Goal: Transaction & Acquisition: Purchase product/service

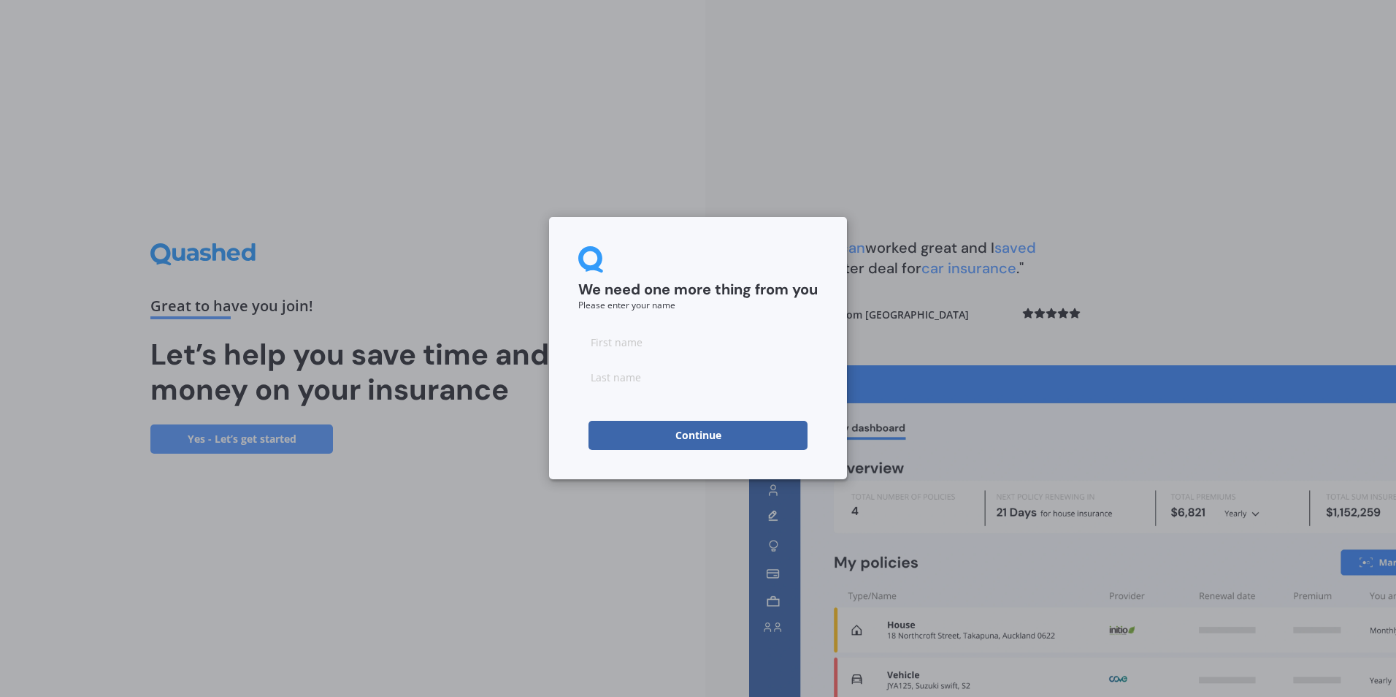
click at [668, 349] on input at bounding box center [697, 341] width 239 height 29
type input "[PERSON_NAME]"
drag, startPoint x: 642, startPoint y: 382, endPoint x: 595, endPoint y: 380, distance: 46.8
click at [595, 380] on input "[PERSON_NAME]" at bounding box center [697, 376] width 239 height 29
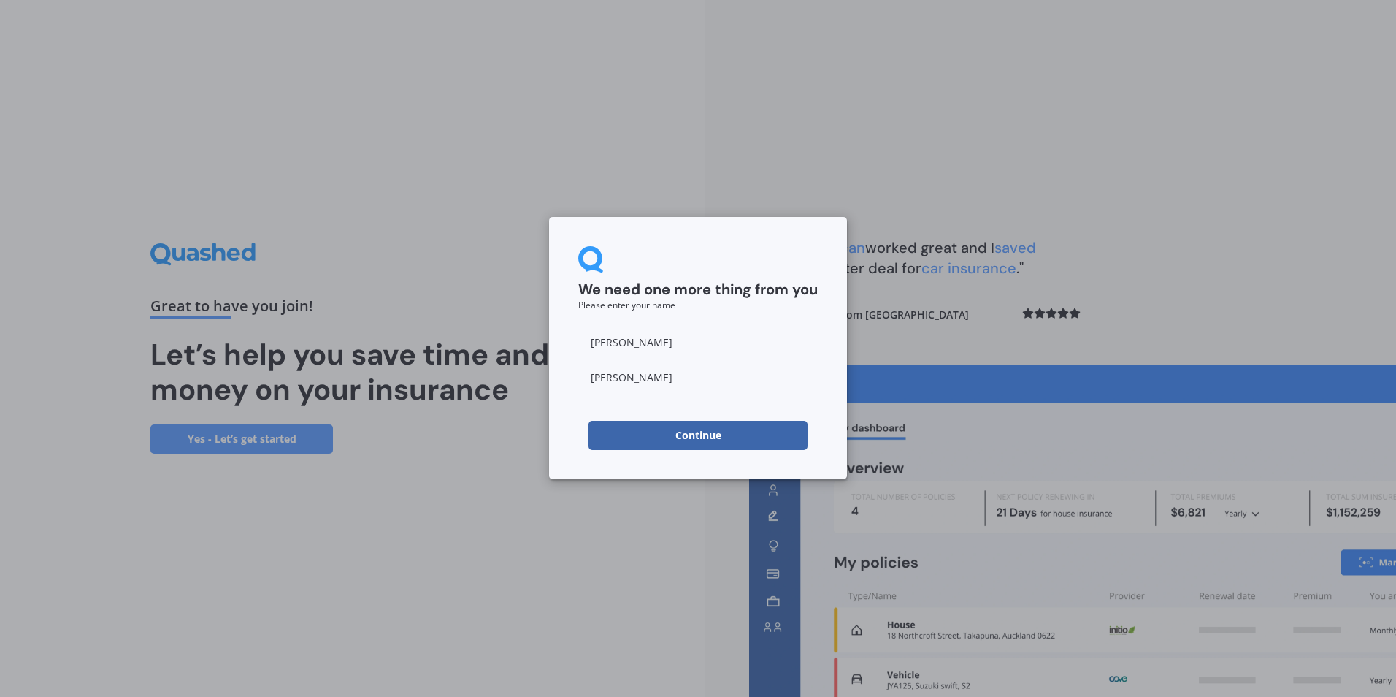
click at [647, 338] on input "[PERSON_NAME]" at bounding box center [697, 341] width 239 height 29
type input "Cam"
click at [526, 541] on div "We need one more thing from you Please enter your name [PERSON_NAME] Continue" at bounding box center [698, 348] width 1396 height 697
click at [683, 440] on button "Continue" at bounding box center [697, 435] width 219 height 29
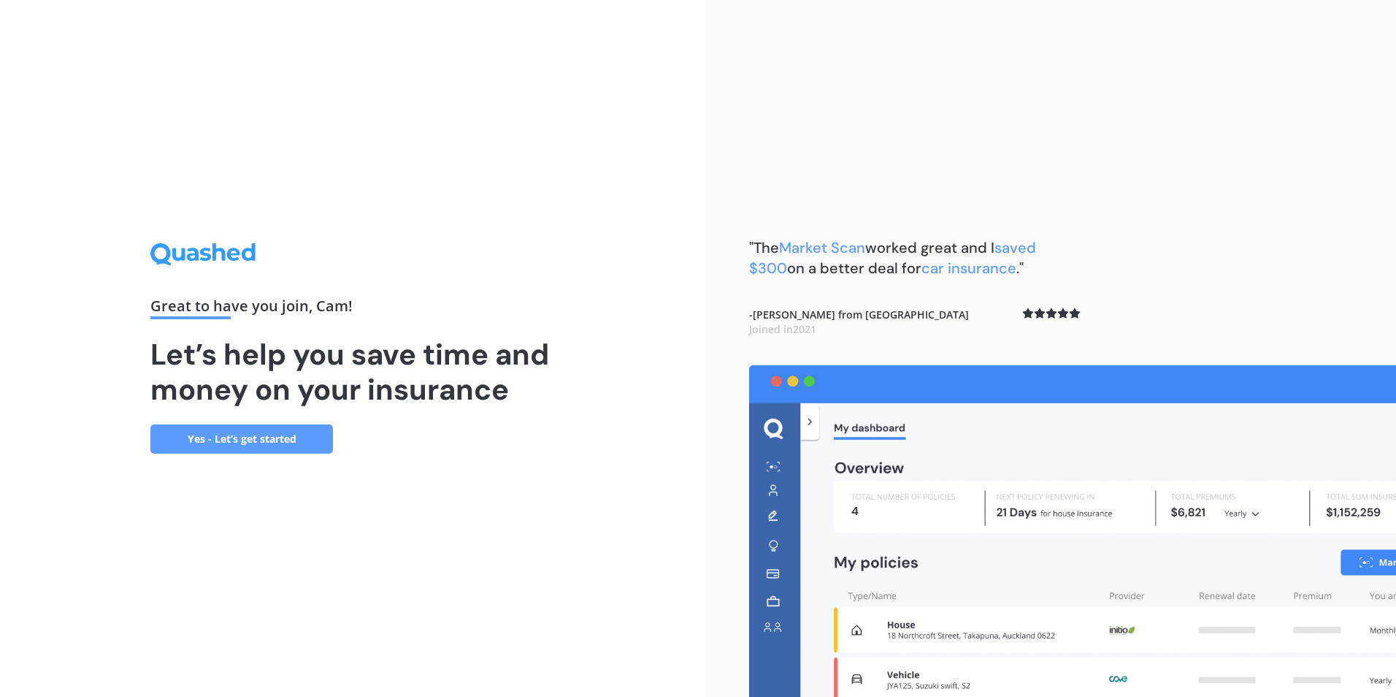
click at [285, 439] on link "Yes - Let’s get started" at bounding box center [241, 438] width 183 height 29
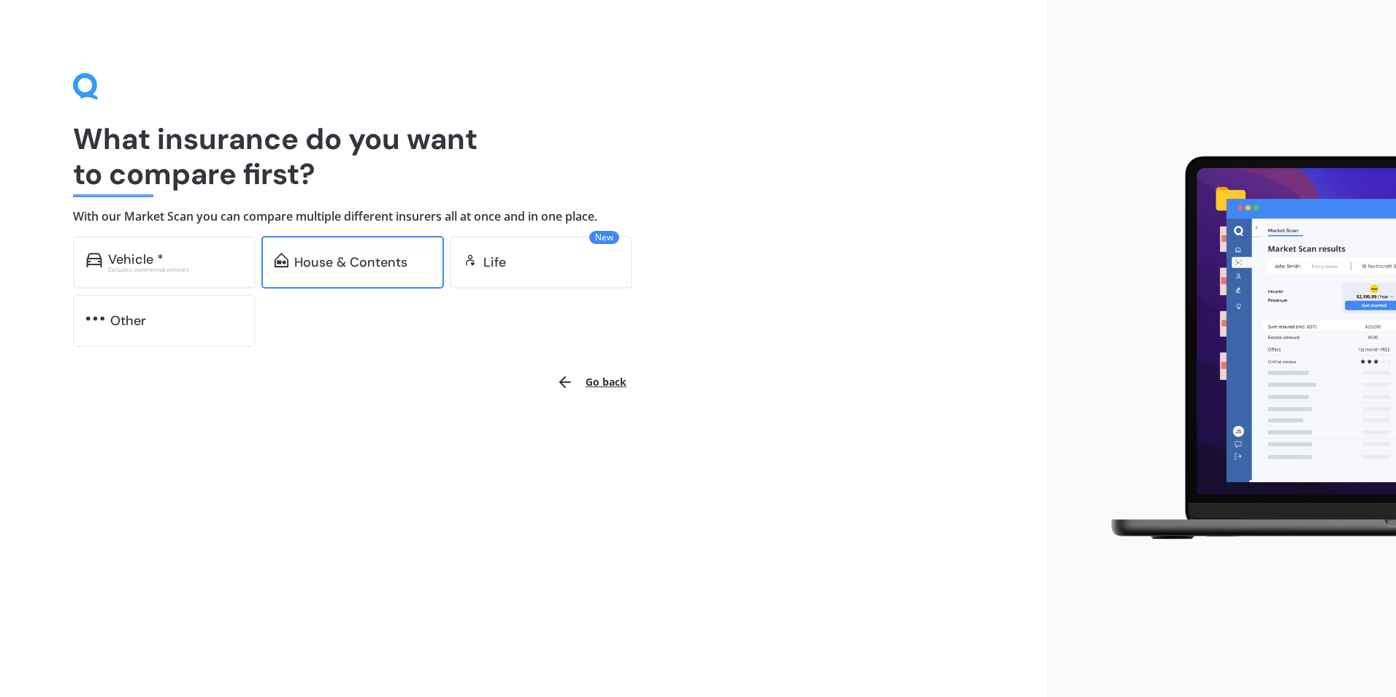
click at [315, 266] on div "House & Contents" at bounding box center [350, 262] width 113 height 15
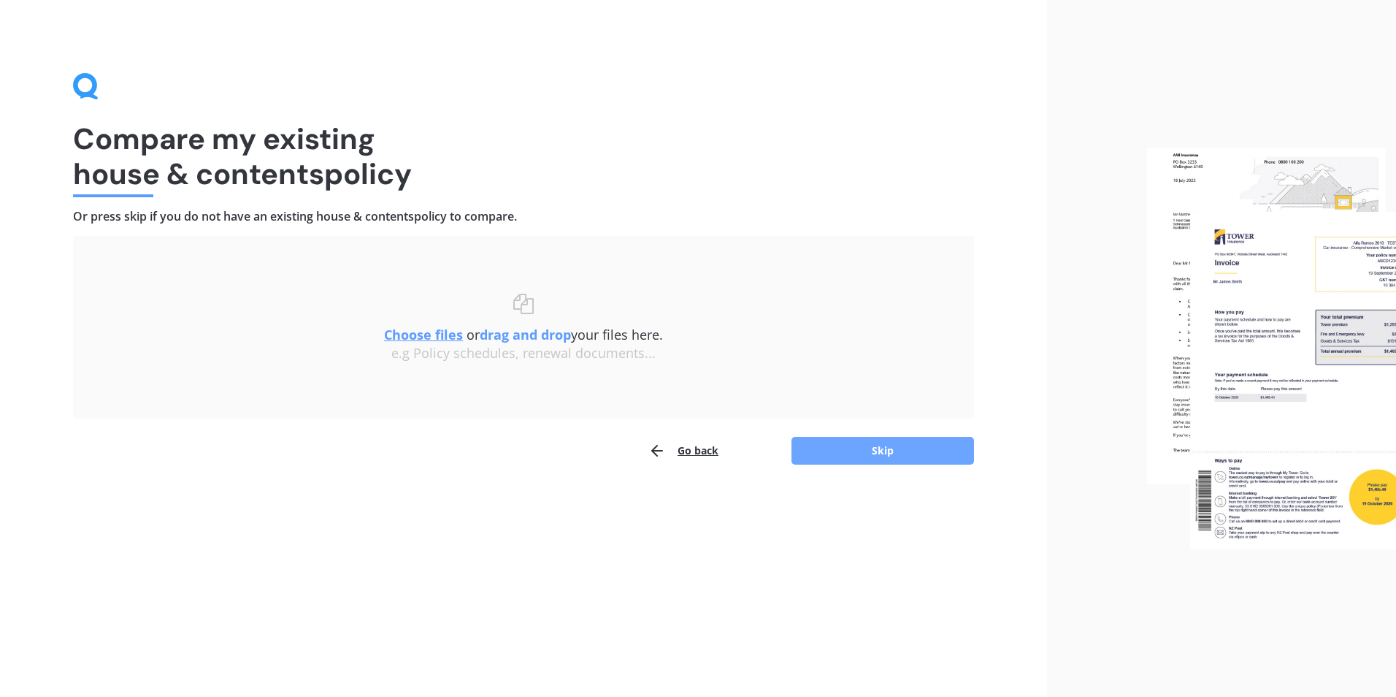
click at [849, 458] on button "Skip" at bounding box center [882, 451] width 183 height 28
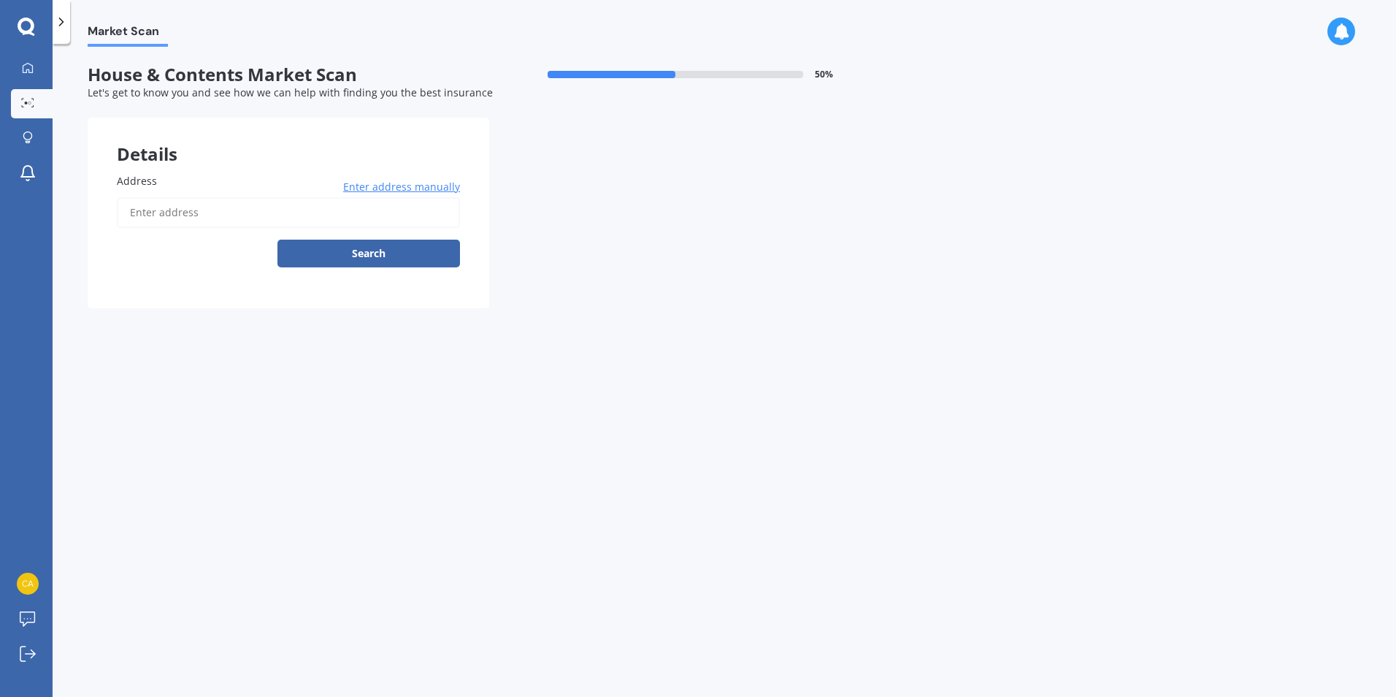
click at [185, 212] on input "Address" at bounding box center [288, 212] width 343 height 31
type input "[STREET_ADDRESS]"
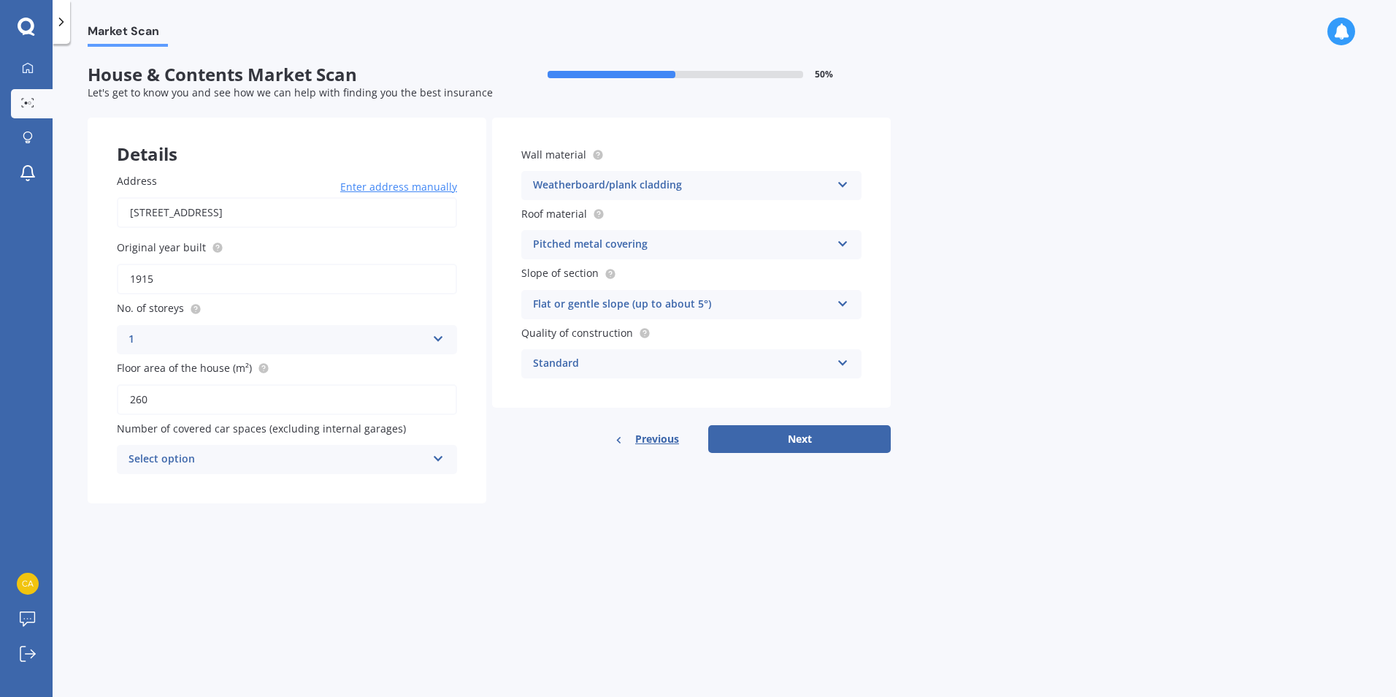
click at [428, 461] on div "Select option 0 1 2 3 4 5+" at bounding box center [287, 459] width 340 height 29
click at [142, 561] on div "3" at bounding box center [287, 566] width 339 height 26
click at [835, 364] on div "Standard Standard High Prestige" at bounding box center [691, 363] width 340 height 29
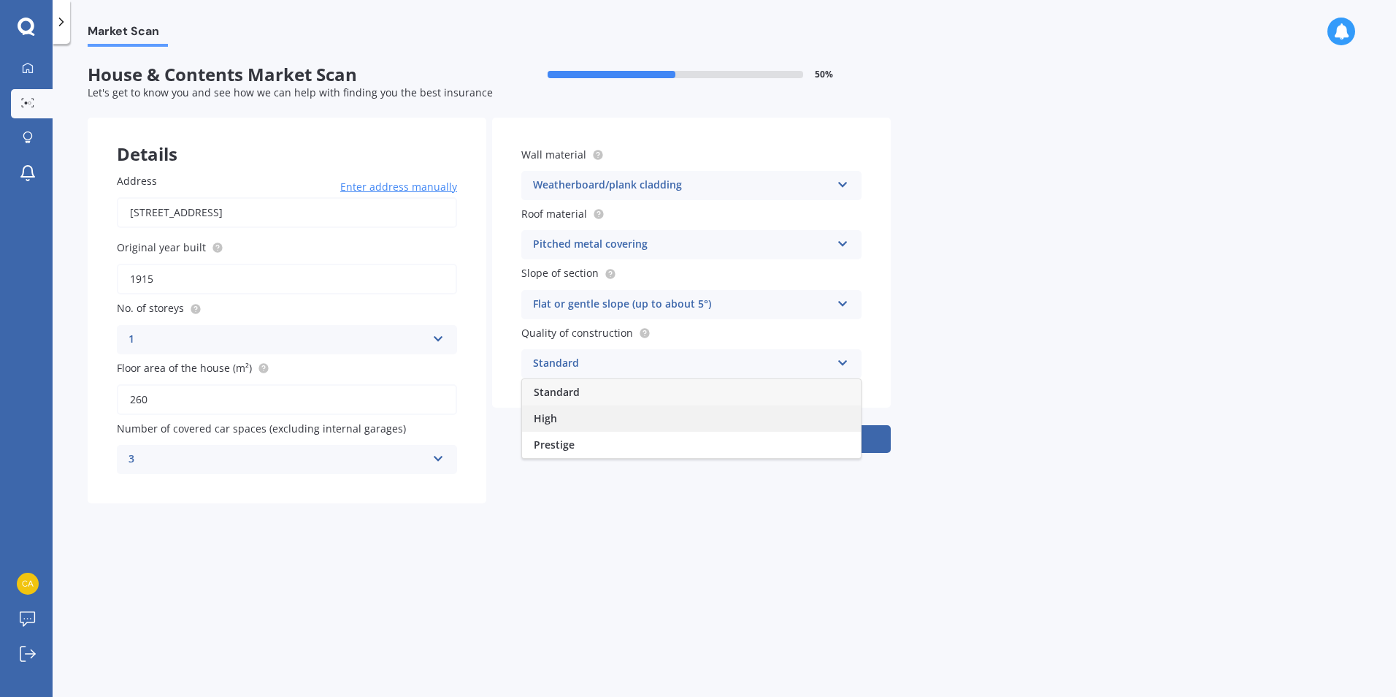
click at [560, 418] on div "High" at bounding box center [691, 418] width 339 height 26
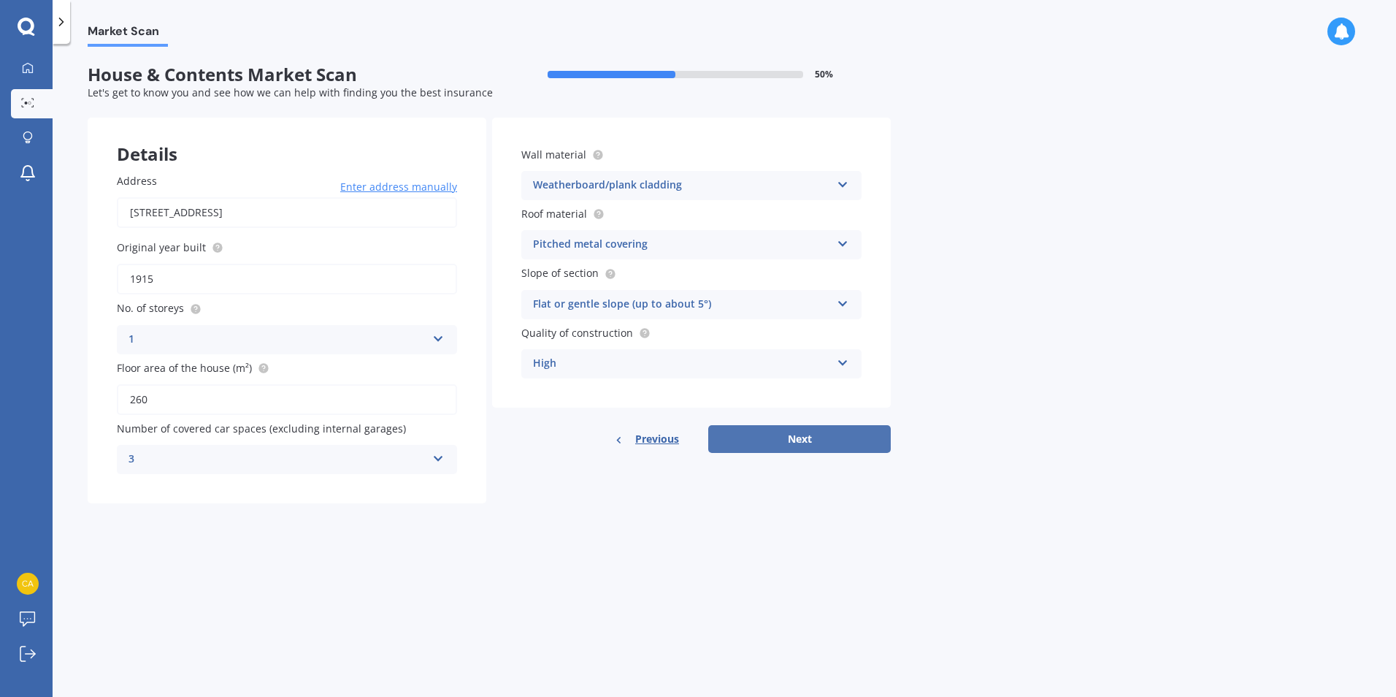
click at [771, 439] on button "Next" at bounding box center [799, 439] width 183 height 28
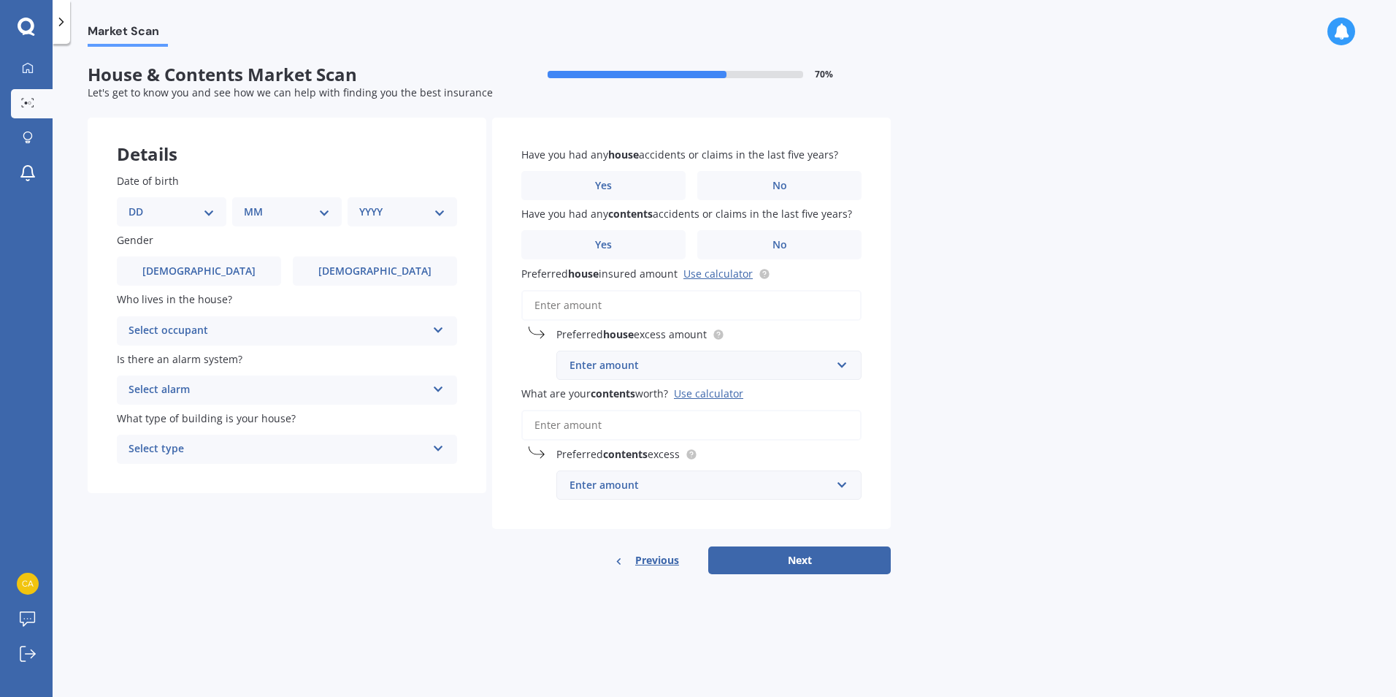
click at [207, 212] on select "DD 01 02 03 04 05 06 07 08 09 10 11 12 13 14 15 16 17 18 19 20 21 22 23 24 25 2…" at bounding box center [172, 212] width 86 height 16
select select "15"
click at [140, 204] on select "DD 01 02 03 04 05 06 07 08 09 10 11 12 13 14 15 16 17 18 19 20 21 22 23 24 25 2…" at bounding box center [172, 212] width 86 height 16
click at [322, 218] on select "MM 01 02 03 04 05 06 07 08 09 10 11 12" at bounding box center [290, 212] width 80 height 16
select select "04"
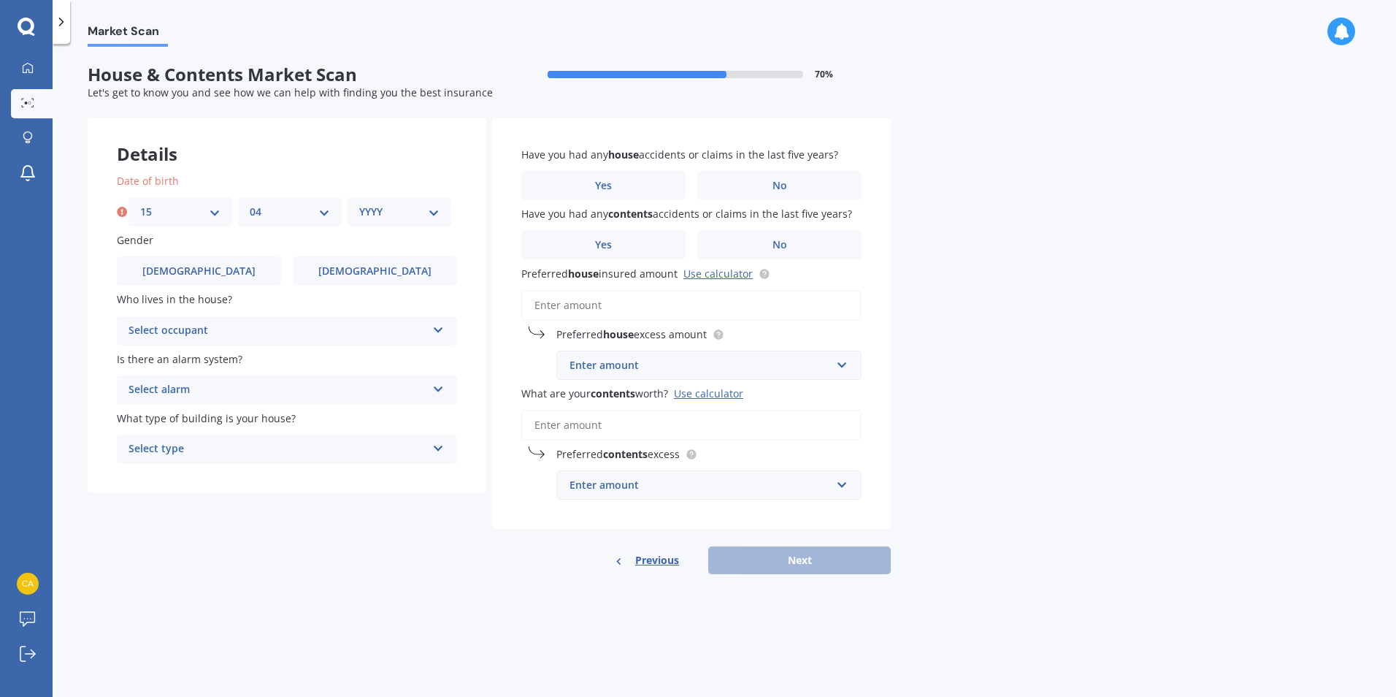
click at [250, 204] on select "MM 01 02 03 04 05 06 07 08 09 10 11 12" at bounding box center [290, 212] width 80 height 16
click at [447, 204] on div "YYYY 2009 2008 2007 2006 2005 2004 2003 2002 2001 2000 1999 1998 1997 1996 1995…" at bounding box center [400, 211] width 104 height 29
click at [440, 208] on div "YYYY 2009 2008 2007 2006 2005 2004 2003 2002 2001 2000 1999 1998 1997 1996 1995…" at bounding box center [400, 211] width 104 height 29
click at [436, 214] on select "YYYY 2009 2008 2007 2006 2005 2004 2003 2002 2001 2000 1999 1998 1997 1996 1995…" at bounding box center [399, 212] width 80 height 16
select select "1977"
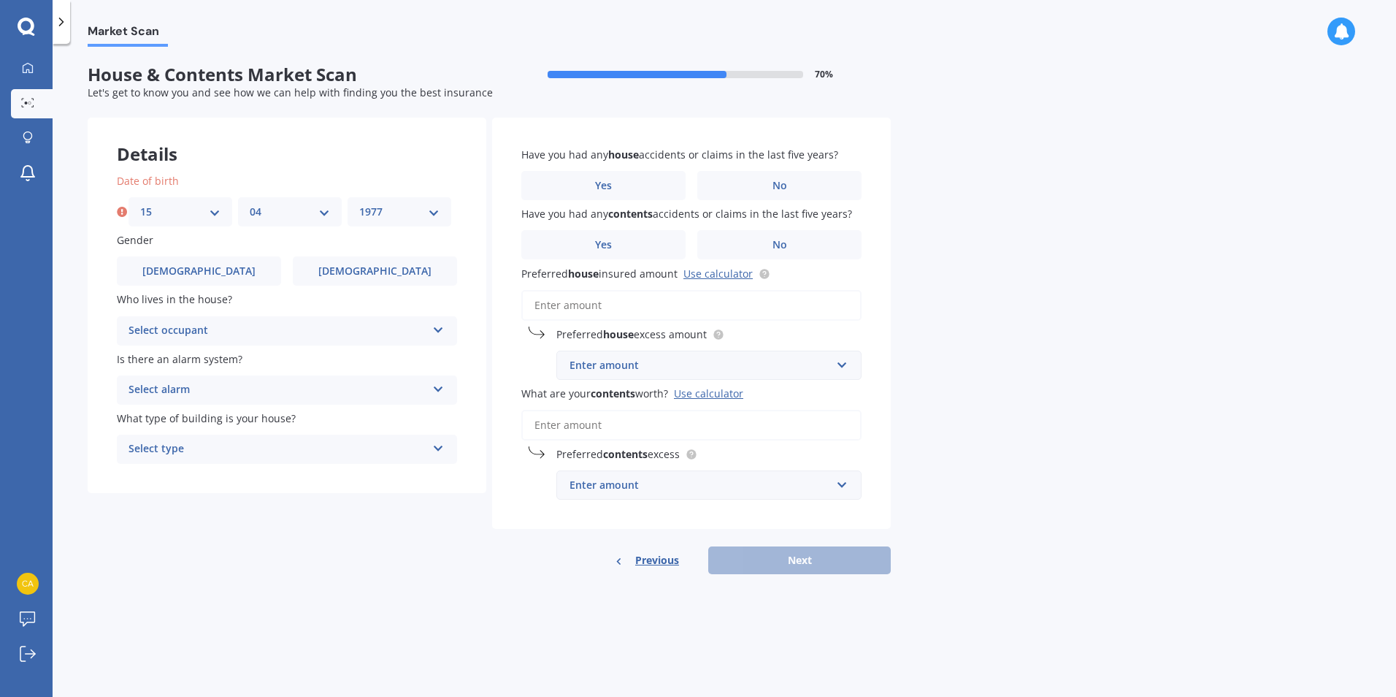
click at [359, 204] on select "YYYY 2009 2008 2007 2006 2005 2004 2003 2002 2001 2000 1999 1998 1997 1996 1995…" at bounding box center [399, 212] width 80 height 16
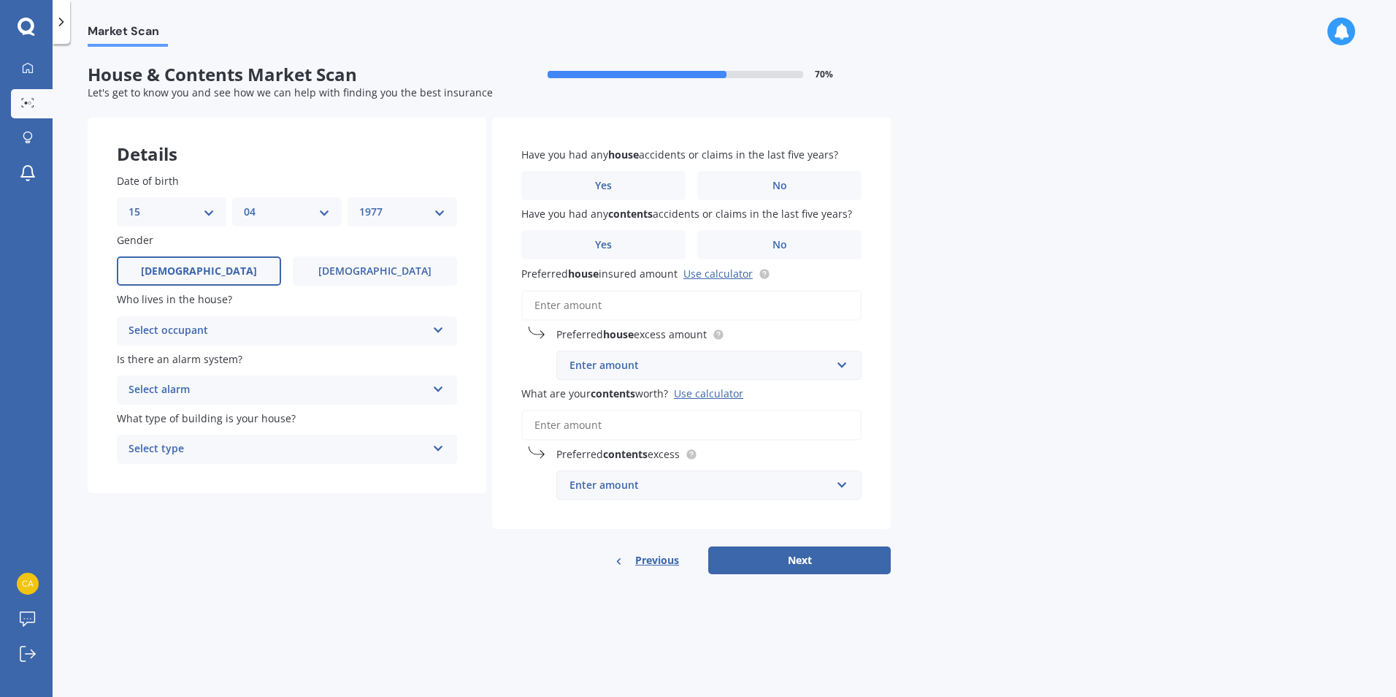
click at [211, 272] on span "[DEMOGRAPHIC_DATA]" at bounding box center [199, 271] width 116 height 12
click at [0, 0] on input "[DEMOGRAPHIC_DATA]" at bounding box center [0, 0] width 0 height 0
click at [407, 322] on div "Select occupant" at bounding box center [278, 331] width 298 height 18
click at [186, 361] on div "Owner" at bounding box center [287, 359] width 339 height 26
click at [430, 391] on div "Select alarm Yes, monitored Yes, not monitored No" at bounding box center [287, 389] width 340 height 29
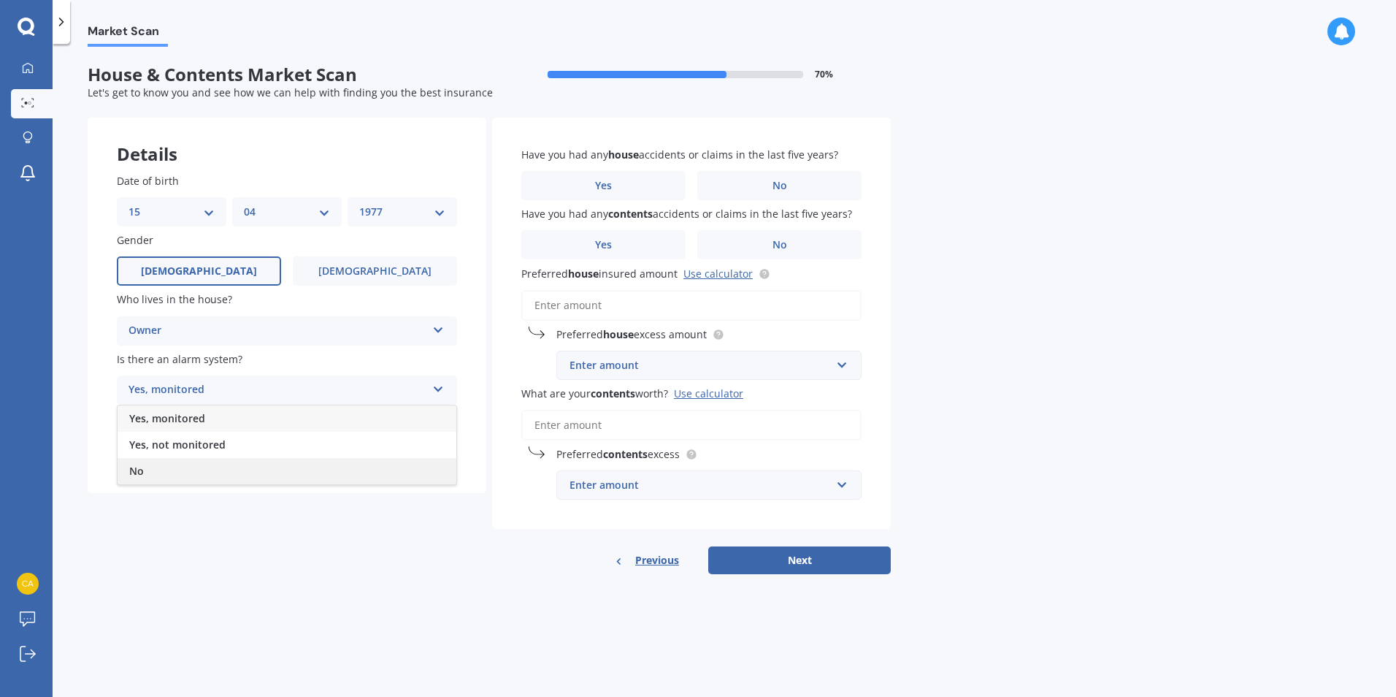
click at [146, 469] on div "No" at bounding box center [287, 471] width 339 height 26
click at [437, 448] on icon at bounding box center [438, 445] width 12 height 10
click at [212, 479] on div "Freestanding" at bounding box center [287, 477] width 339 height 26
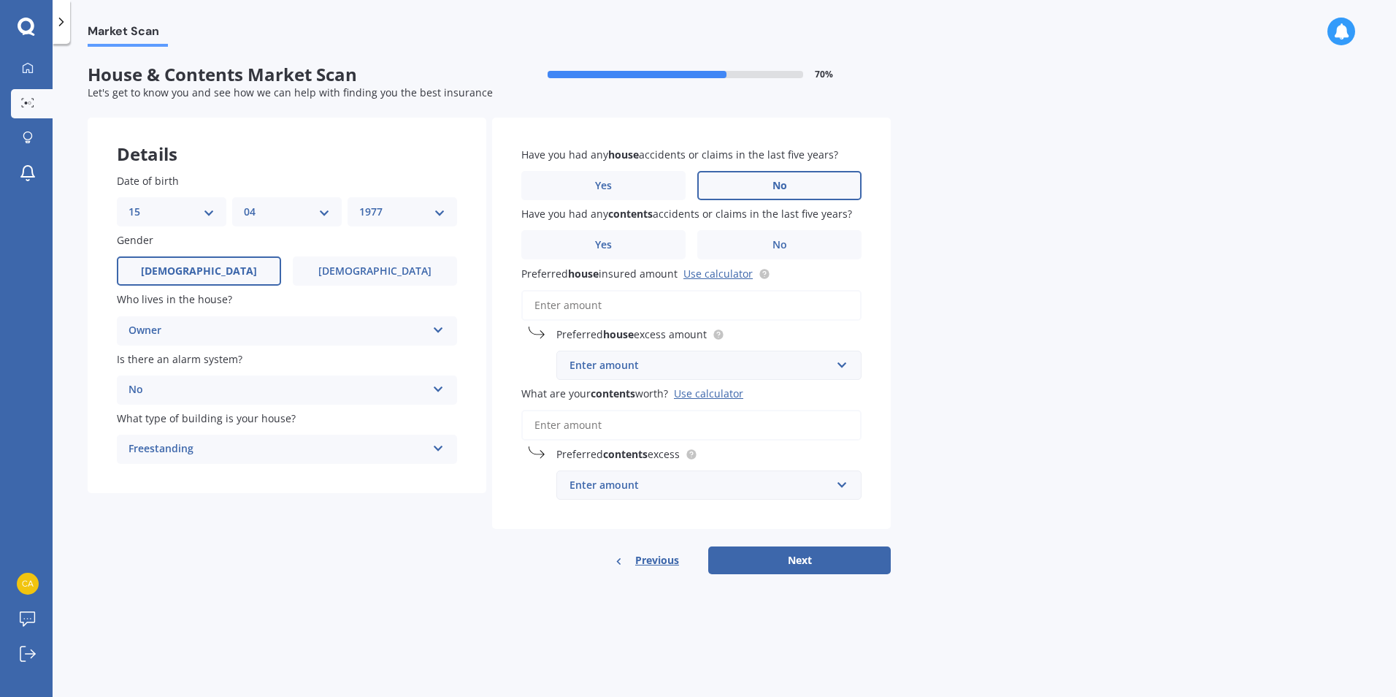
click at [769, 195] on label "No" at bounding box center [779, 185] width 164 height 29
click at [0, 0] on input "No" at bounding box center [0, 0] width 0 height 0
click at [767, 248] on label "No" at bounding box center [779, 244] width 164 height 29
click at [0, 0] on input "No" at bounding box center [0, 0] width 0 height 0
click at [582, 303] on input "Preferred house insured amount Use calculator" at bounding box center [691, 305] width 340 height 31
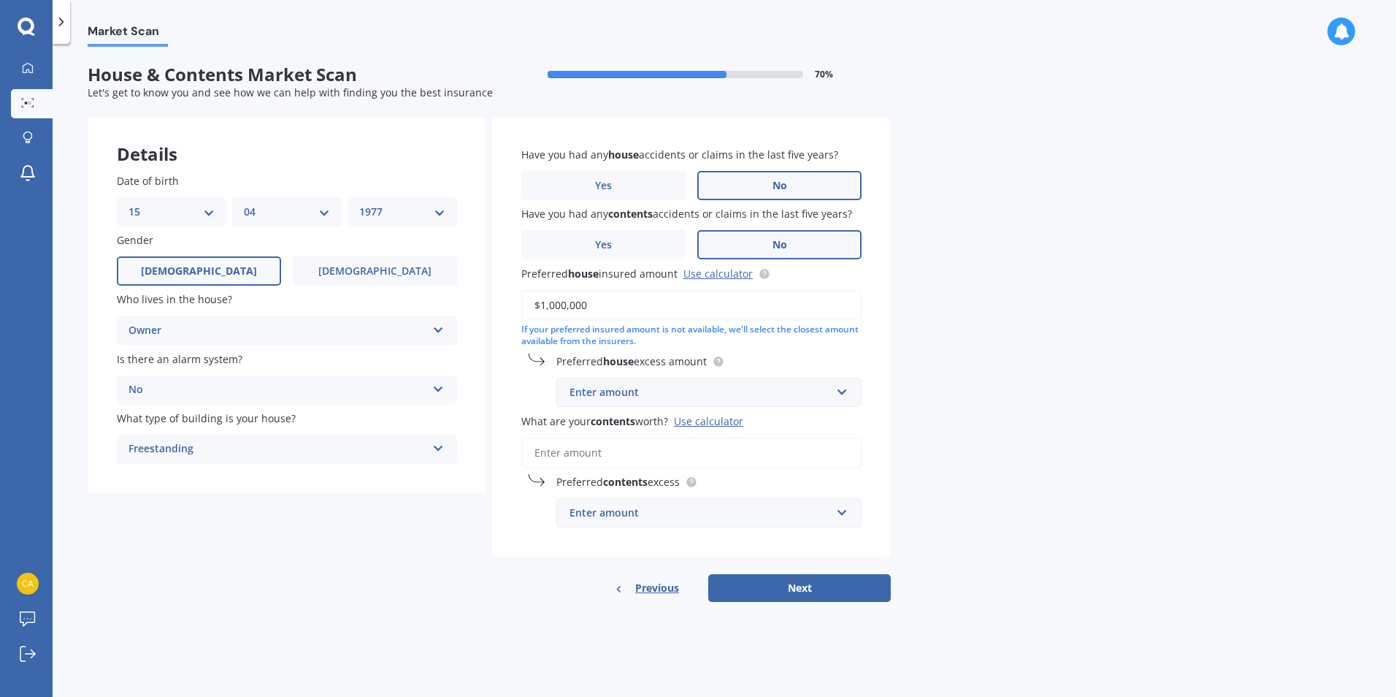
type input "$1,000,000"
click at [782, 356] on label "Preferred house excess amount" at bounding box center [705, 360] width 299 height 15
click at [836, 396] on input "text" at bounding box center [704, 392] width 292 height 28
click at [621, 470] on div "$500" at bounding box center [709, 473] width 304 height 27
click at [611, 453] on input "What are your contents worth? Use calculator" at bounding box center [691, 452] width 340 height 31
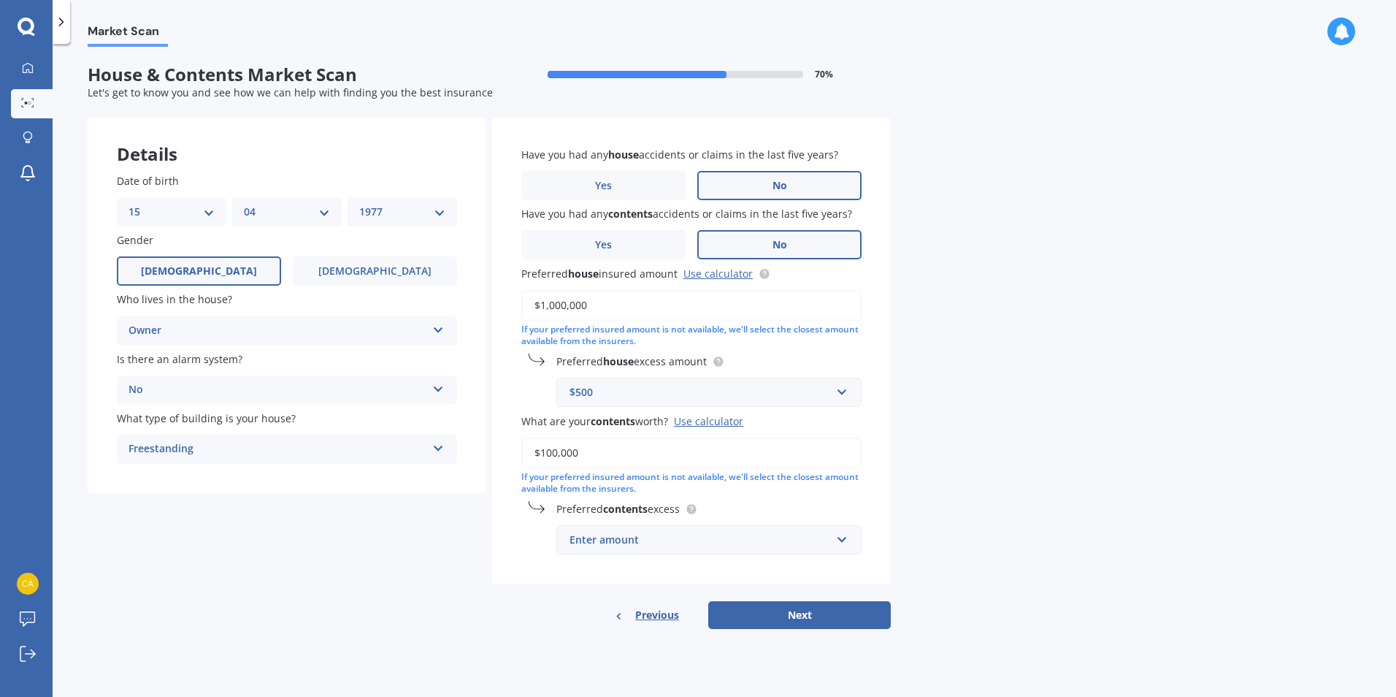
type input "$100,000"
click at [757, 507] on label "Preferred contents excess" at bounding box center [705, 508] width 299 height 15
click at [836, 534] on input "text" at bounding box center [704, 540] width 292 height 28
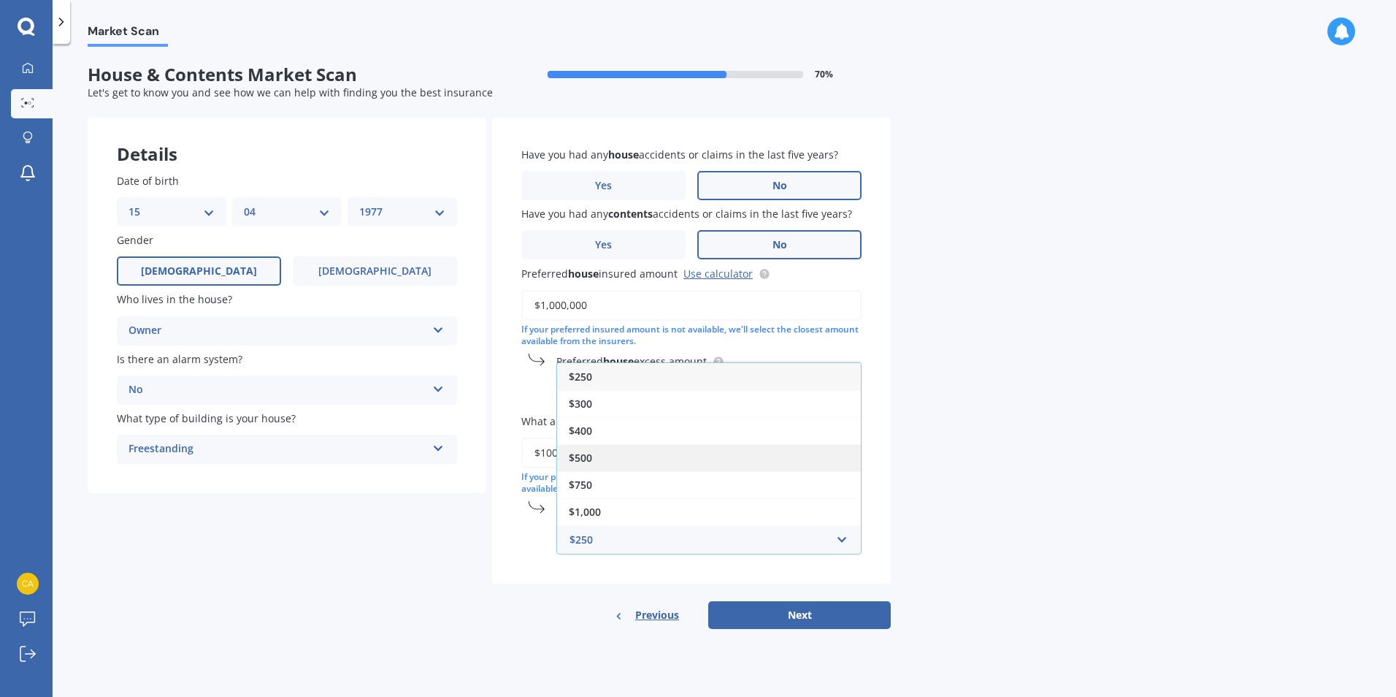
click at [637, 463] on div "$500" at bounding box center [709, 457] width 304 height 27
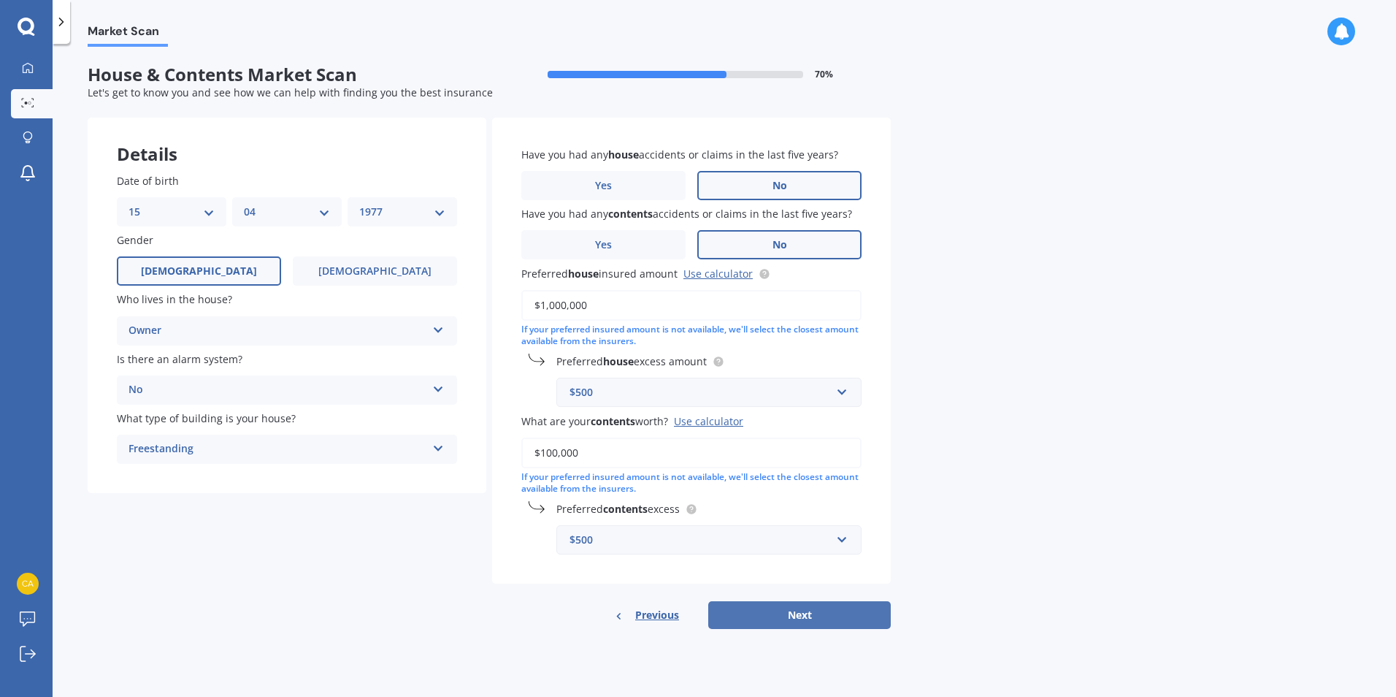
click at [807, 618] on button "Next" at bounding box center [799, 615] width 183 height 28
select select "15"
select select "04"
select select "1977"
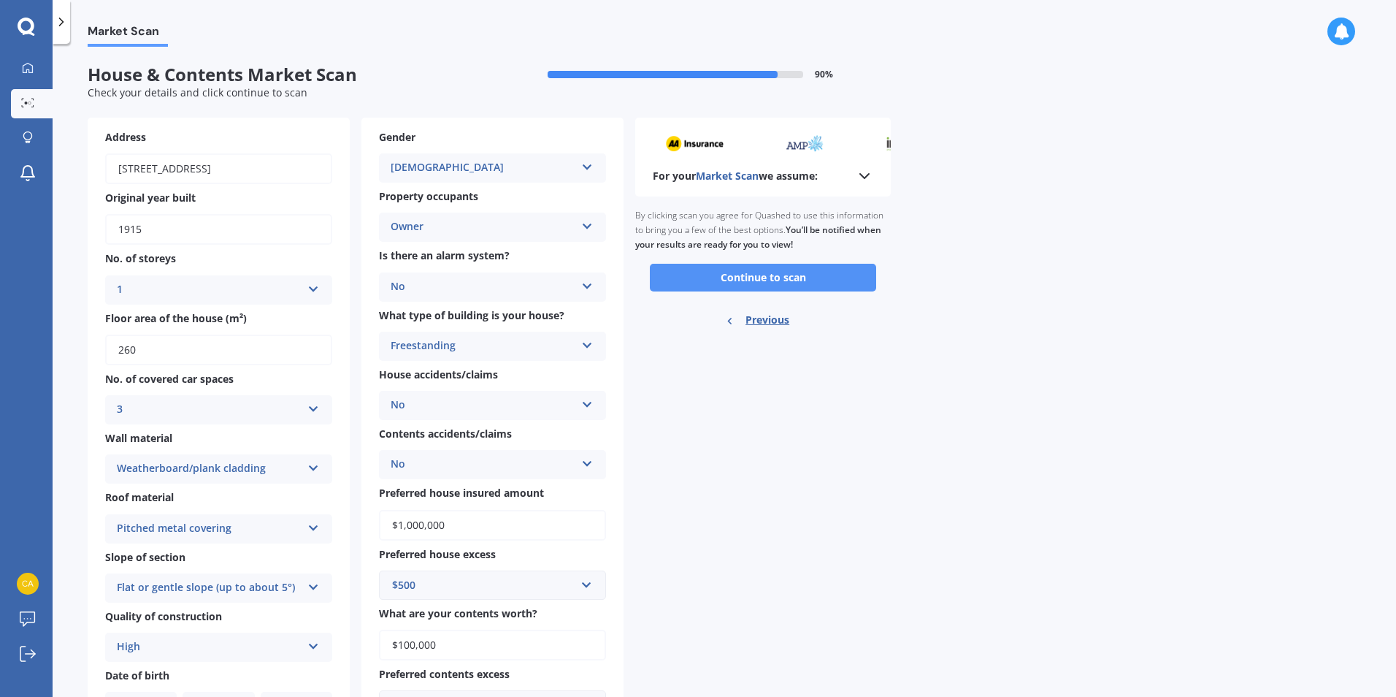
click at [772, 283] on button "Continue to scan" at bounding box center [763, 278] width 226 height 28
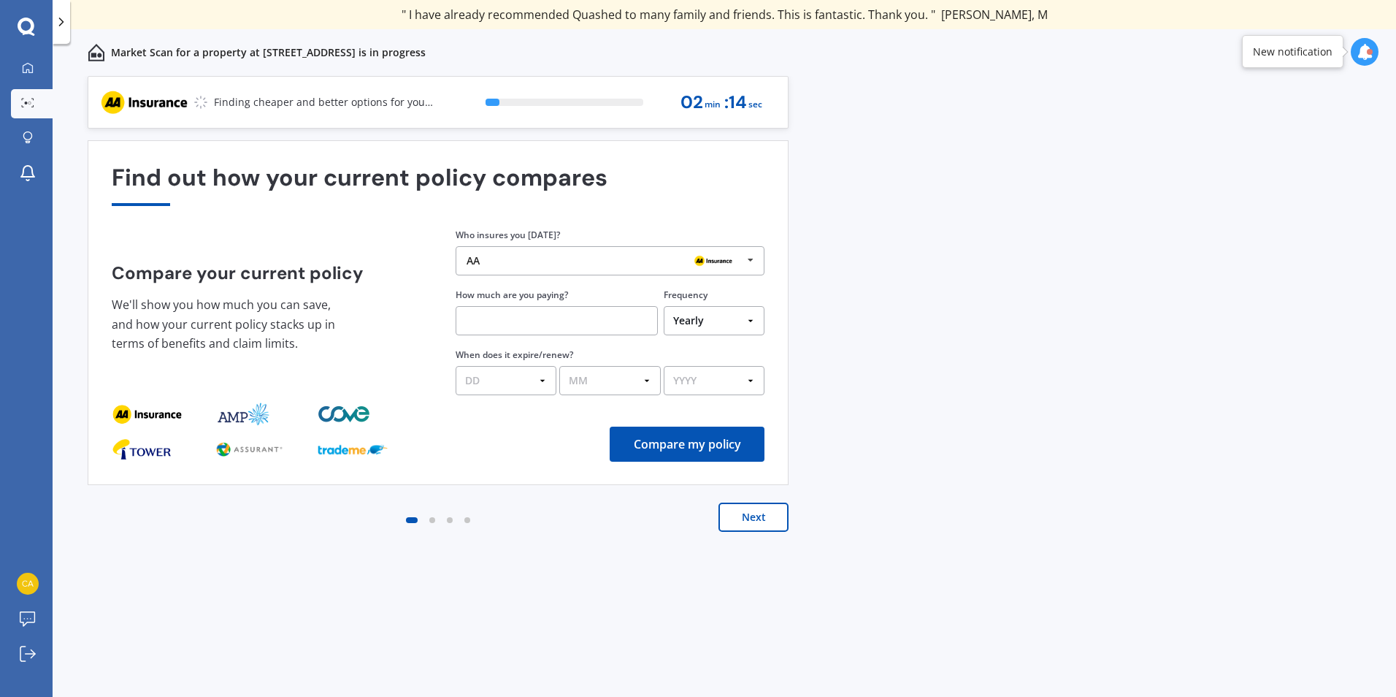
click at [724, 260] on img at bounding box center [713, 261] width 47 height 18
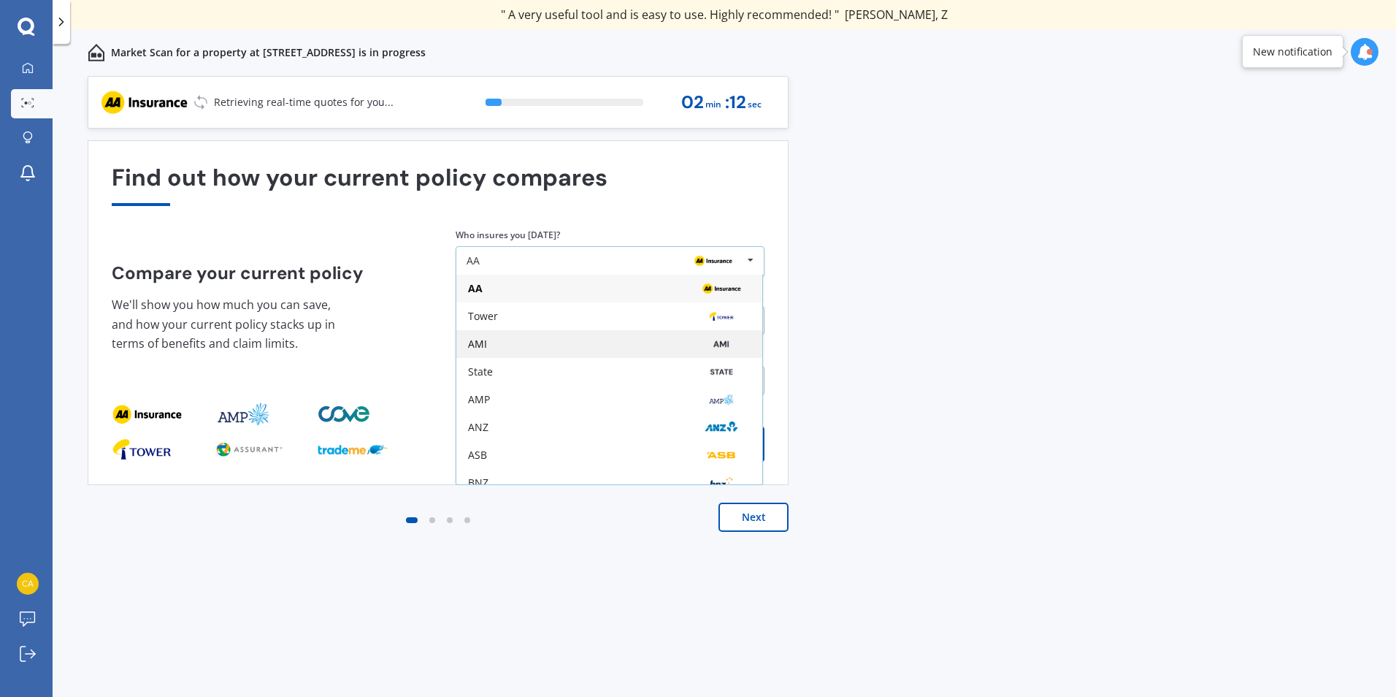
click at [718, 349] on img at bounding box center [721, 344] width 46 height 18
click at [753, 213] on div "Find out how your current policy compares Compare your current policy We'll sho…" at bounding box center [438, 312] width 653 height 296
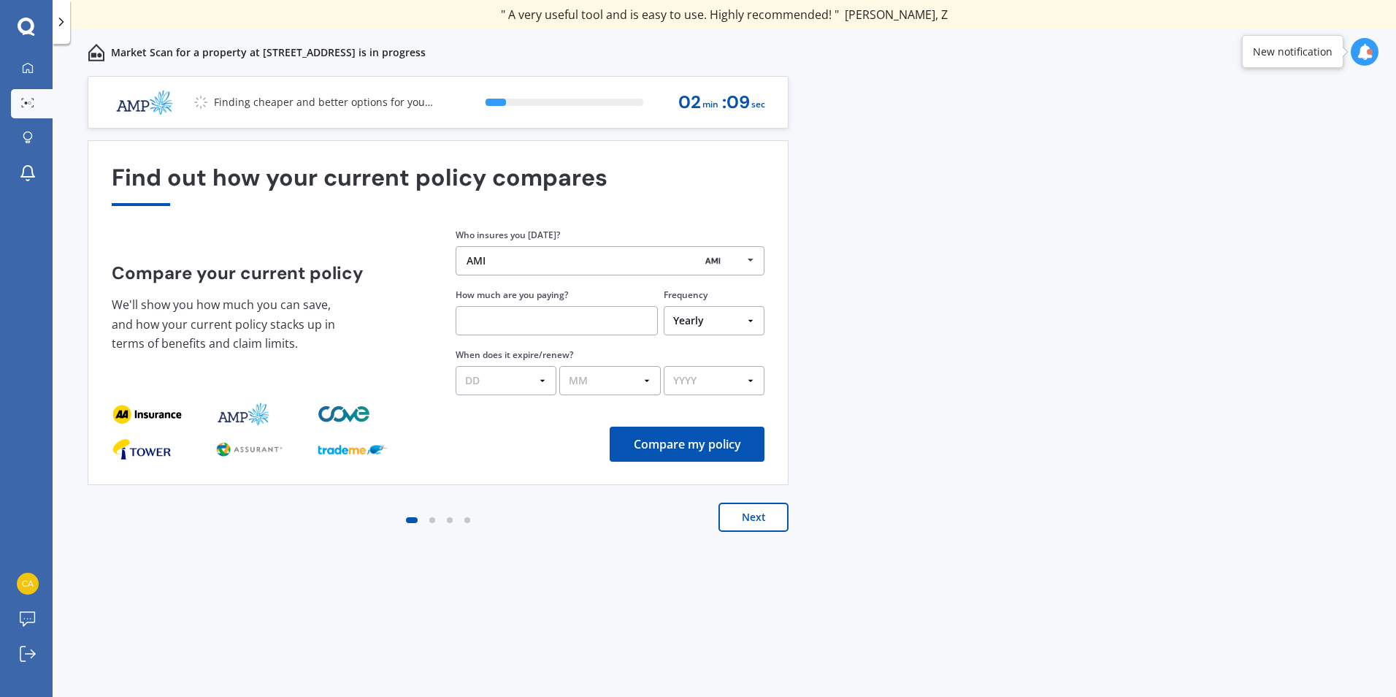
click at [532, 319] on input "text" at bounding box center [557, 320] width 202 height 29
type input "$3,400.00"
click at [507, 449] on div "Compare my policy" at bounding box center [438, 443] width 653 height 35
click at [541, 381] on select "DD 01 02 03 04 05 06 07 08 09 10 11 12 13 14 15 16 17 18 19 20 21 22 23 24 25 2…" at bounding box center [506, 380] width 101 height 29
select select "29"
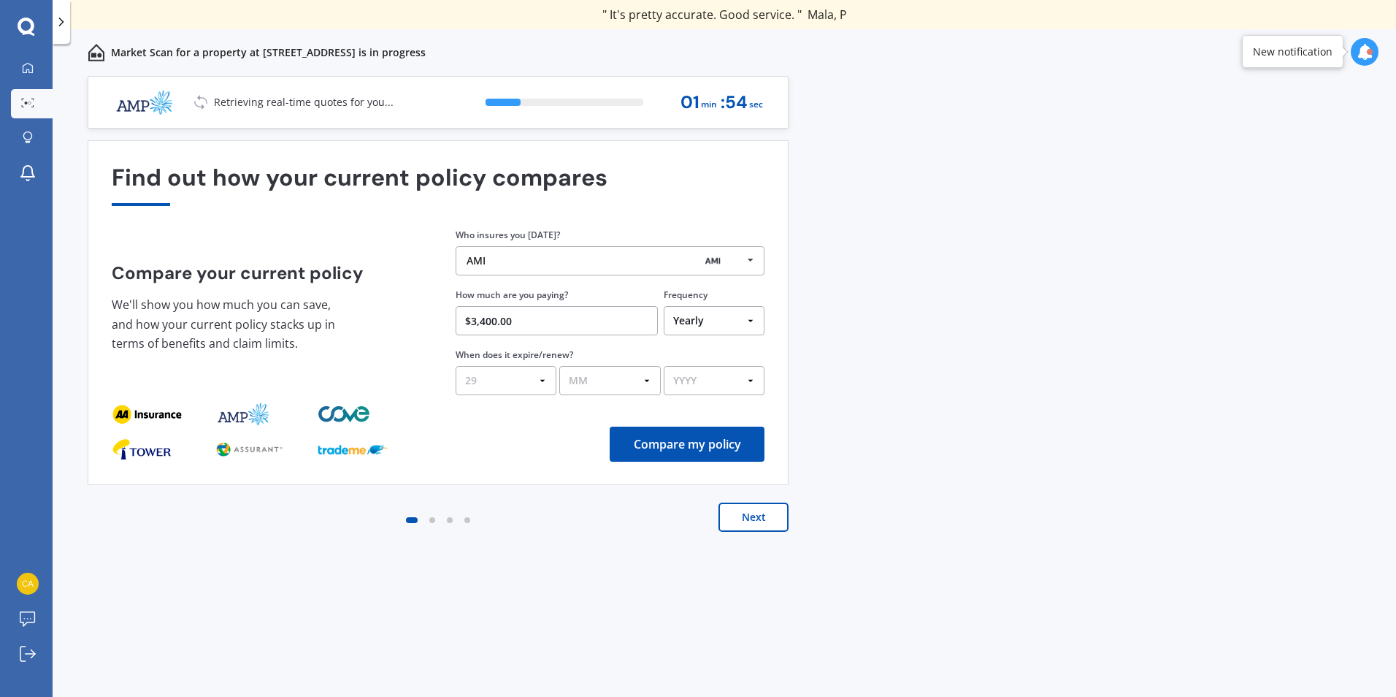
click at [456, 366] on select "DD 01 02 03 04 05 06 07 08 09 10 11 12 13 14 15 16 17 18 19 20 21 22 23 24 25 2…" at bounding box center [506, 380] width 101 height 29
click at [637, 381] on select "MM 01 02 03 04 05 06 07 08 09 10 11 12" at bounding box center [609, 380] width 101 height 29
select select "09"
click at [559, 366] on select "MM 01 02 03 04 05 06 07 08 09 10 11 12" at bounding box center [609, 380] width 101 height 29
click at [746, 382] on select "YYYY 2026 2025 2024" at bounding box center [714, 380] width 101 height 29
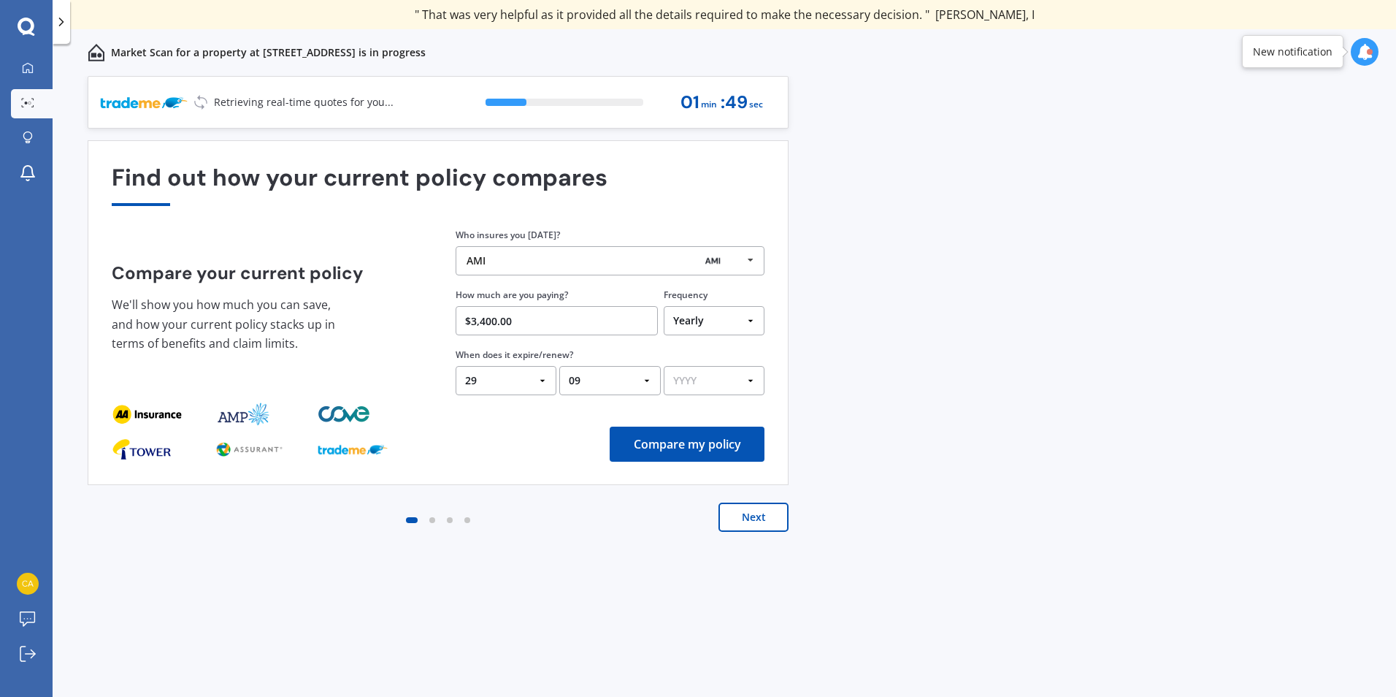
select select "2025"
click at [664, 366] on select "YYYY 2026 2025 2024" at bounding box center [714, 380] width 101 height 29
click at [732, 452] on button "Compare my policy" at bounding box center [687, 443] width 155 height 35
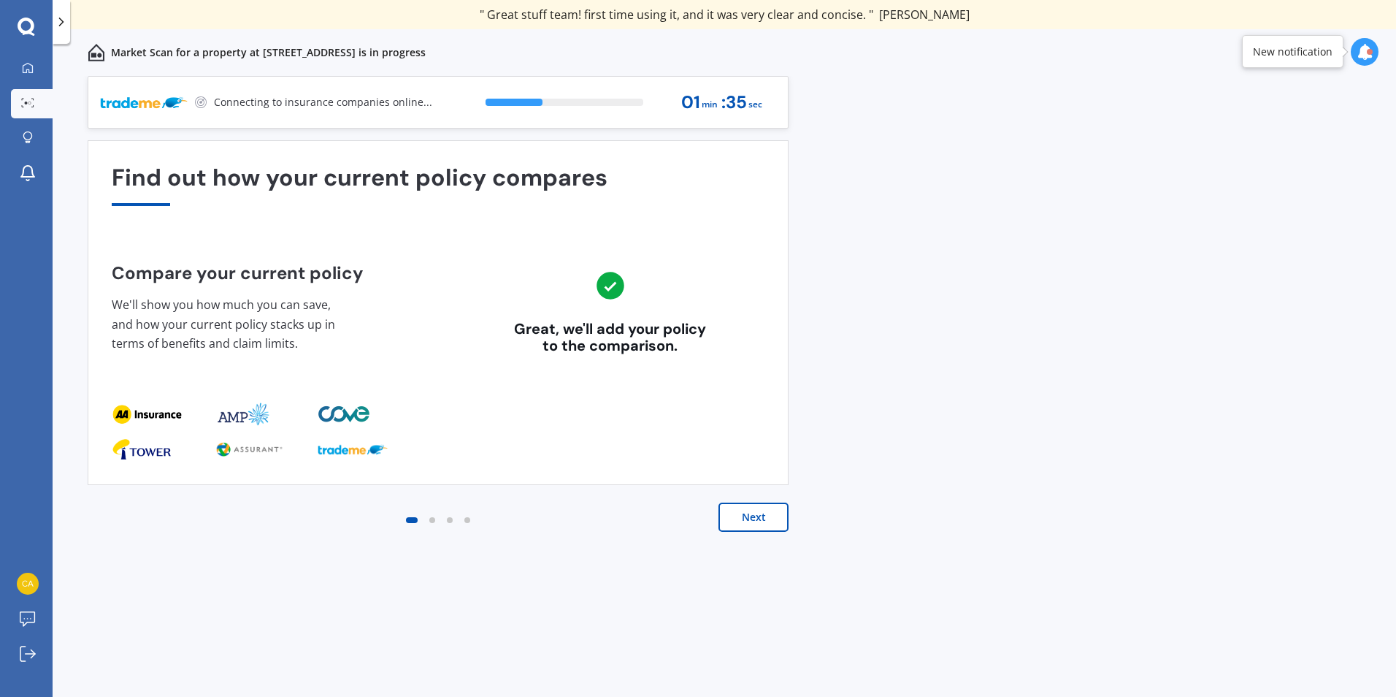
click at [748, 520] on button "Next" at bounding box center [753, 516] width 70 height 29
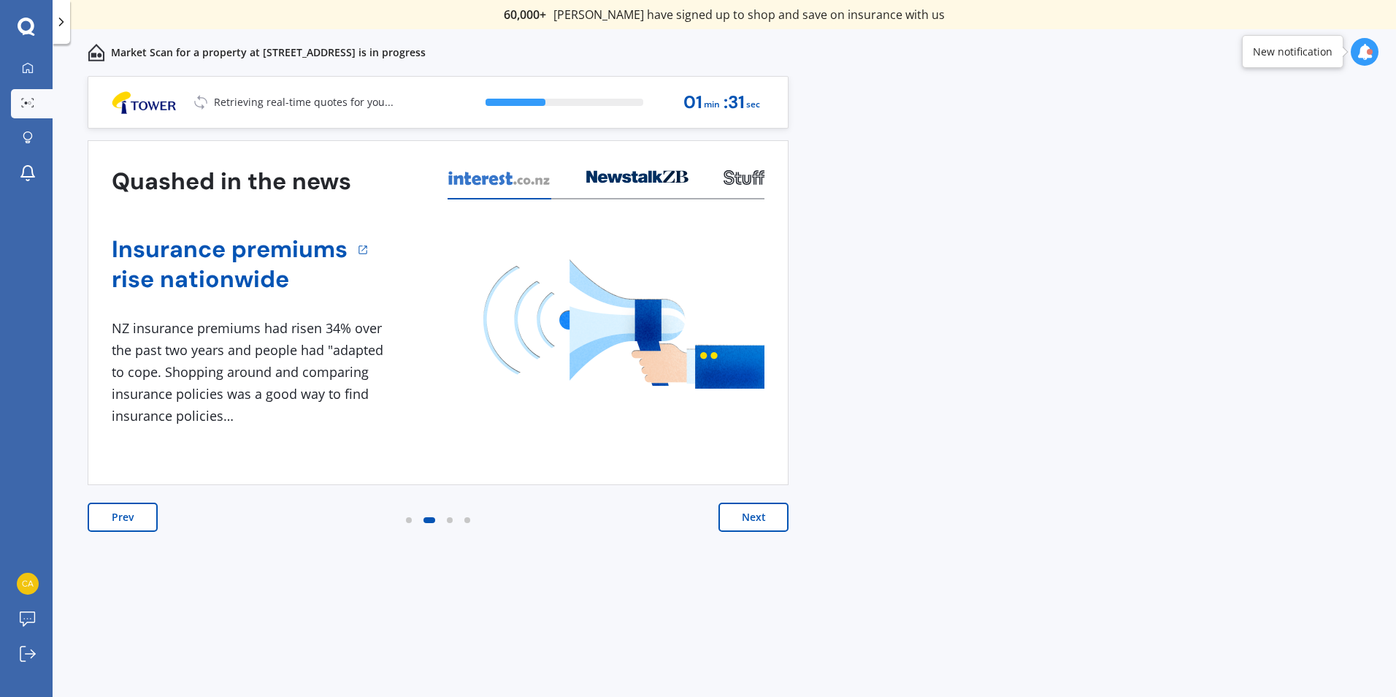
click at [748, 520] on button "Next" at bounding box center [753, 516] width 70 height 29
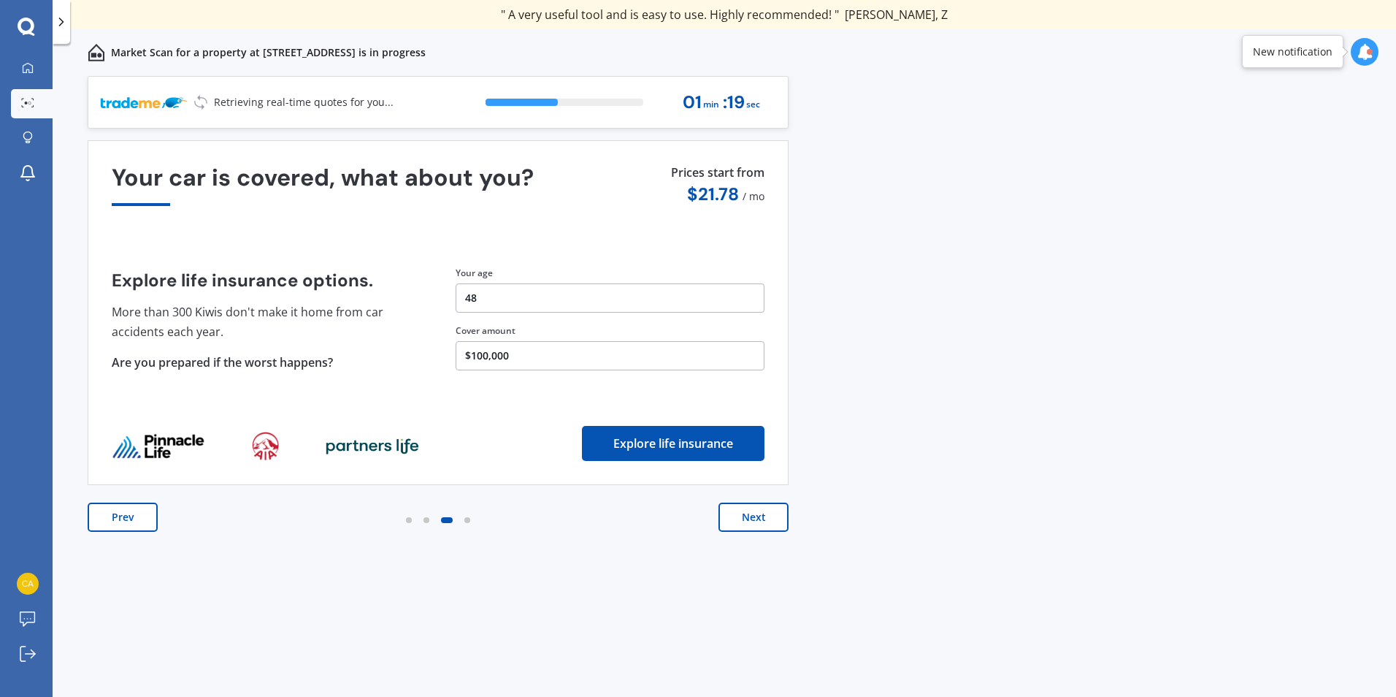
click at [748, 520] on button "Next" at bounding box center [753, 516] width 70 height 29
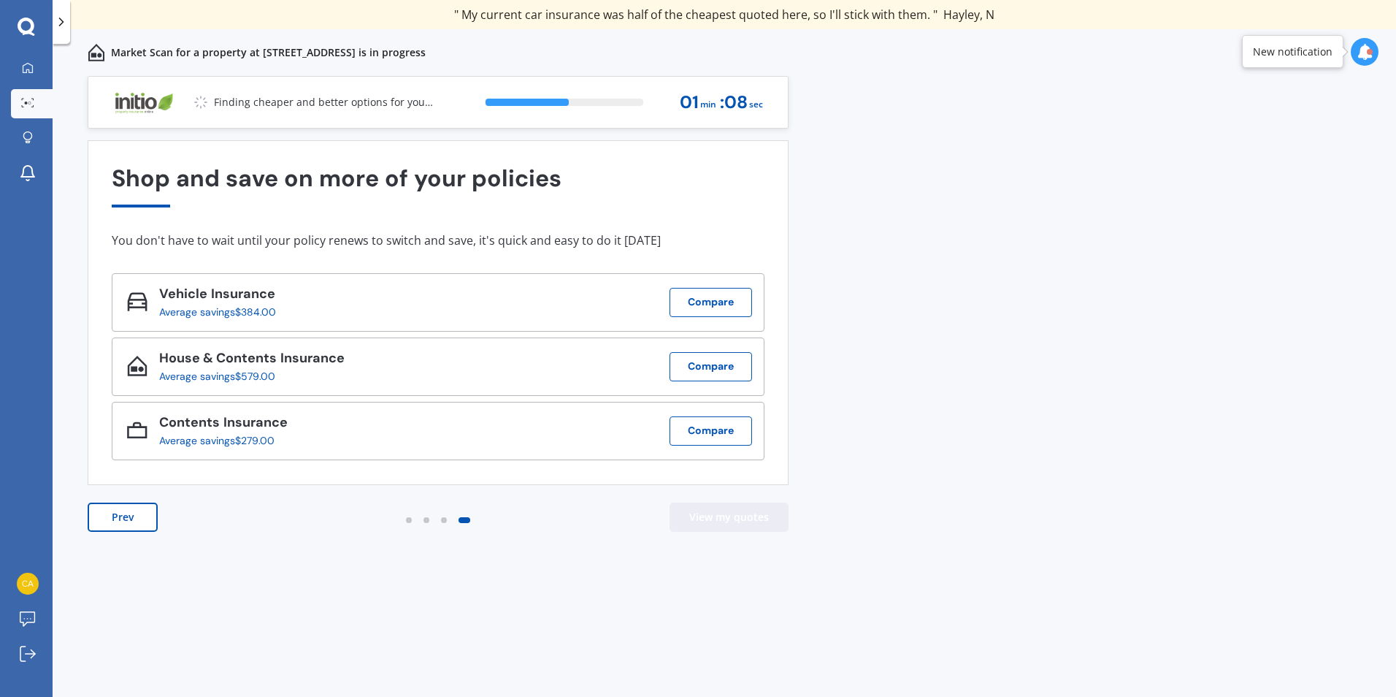
click at [714, 515] on button "View my quotes" at bounding box center [729, 516] width 119 height 29
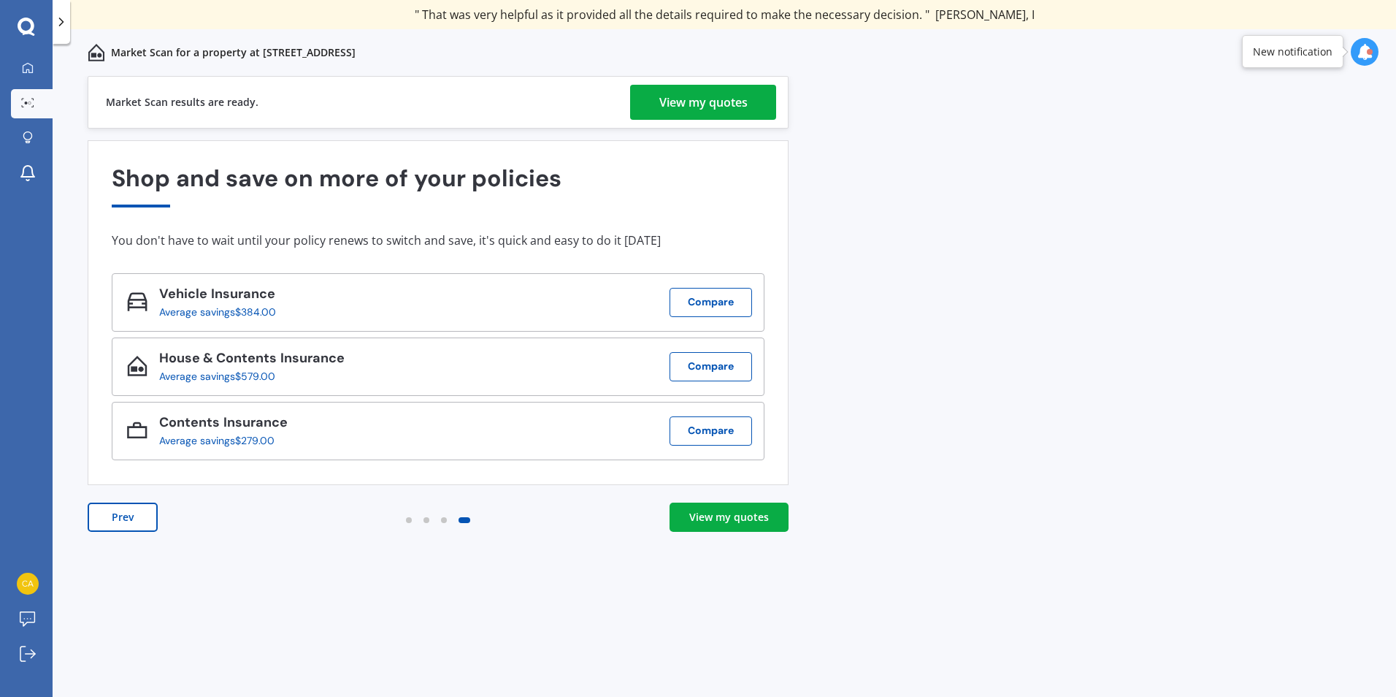
click at [673, 99] on div "View my quotes" at bounding box center [703, 102] width 88 height 35
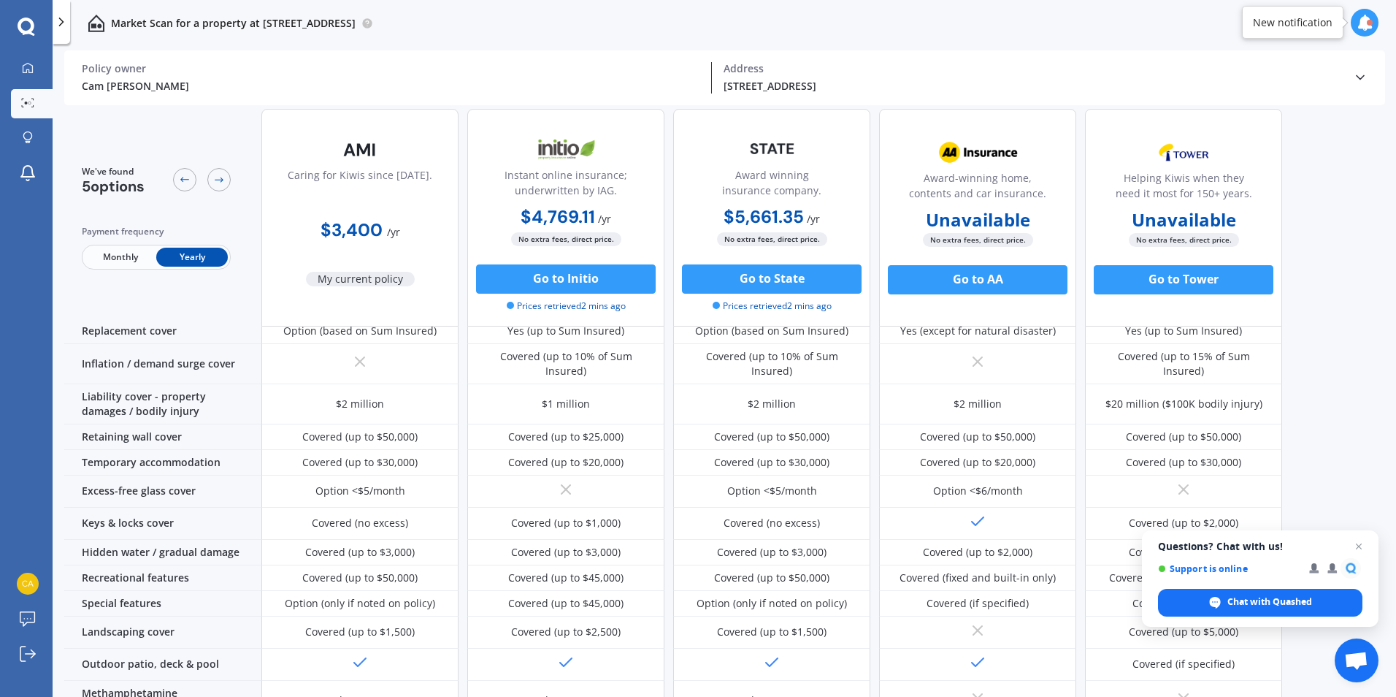
scroll to position [83, 0]
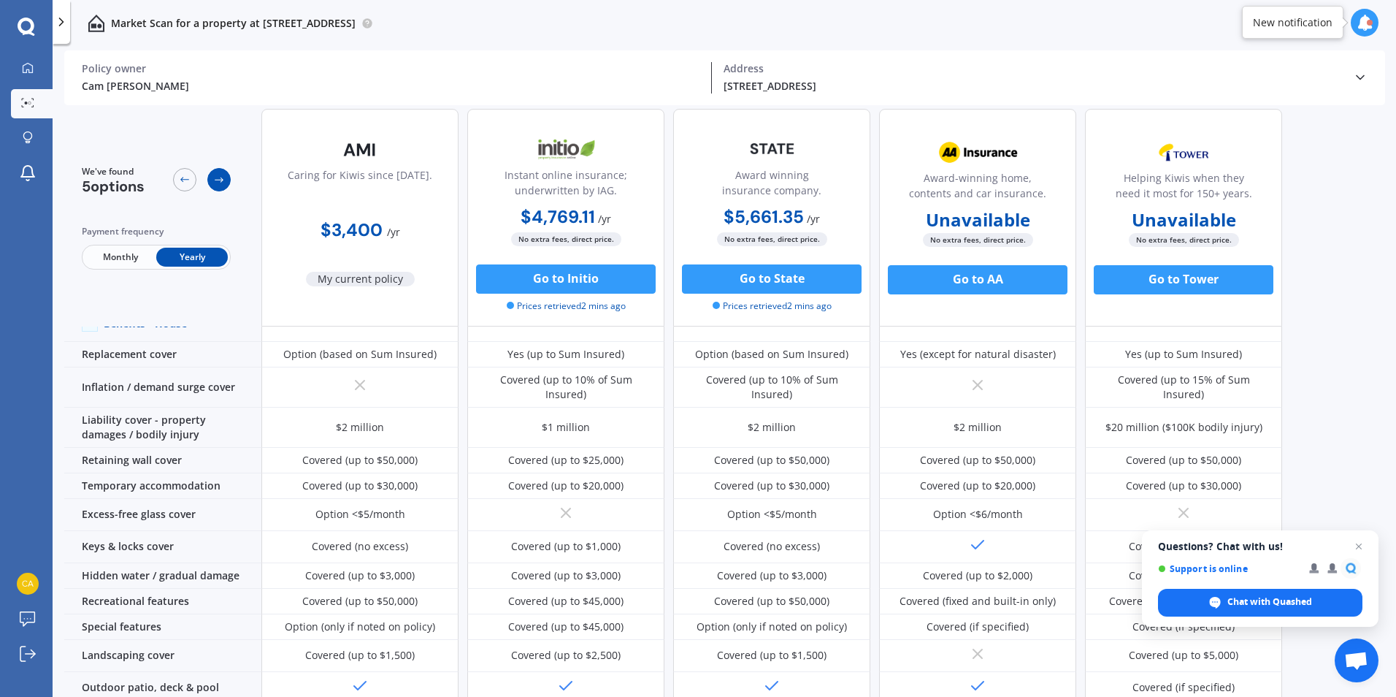
click at [223, 183] on icon at bounding box center [219, 180] width 12 height 12
click at [1360, 549] on span "Open chat" at bounding box center [1359, 546] width 18 height 18
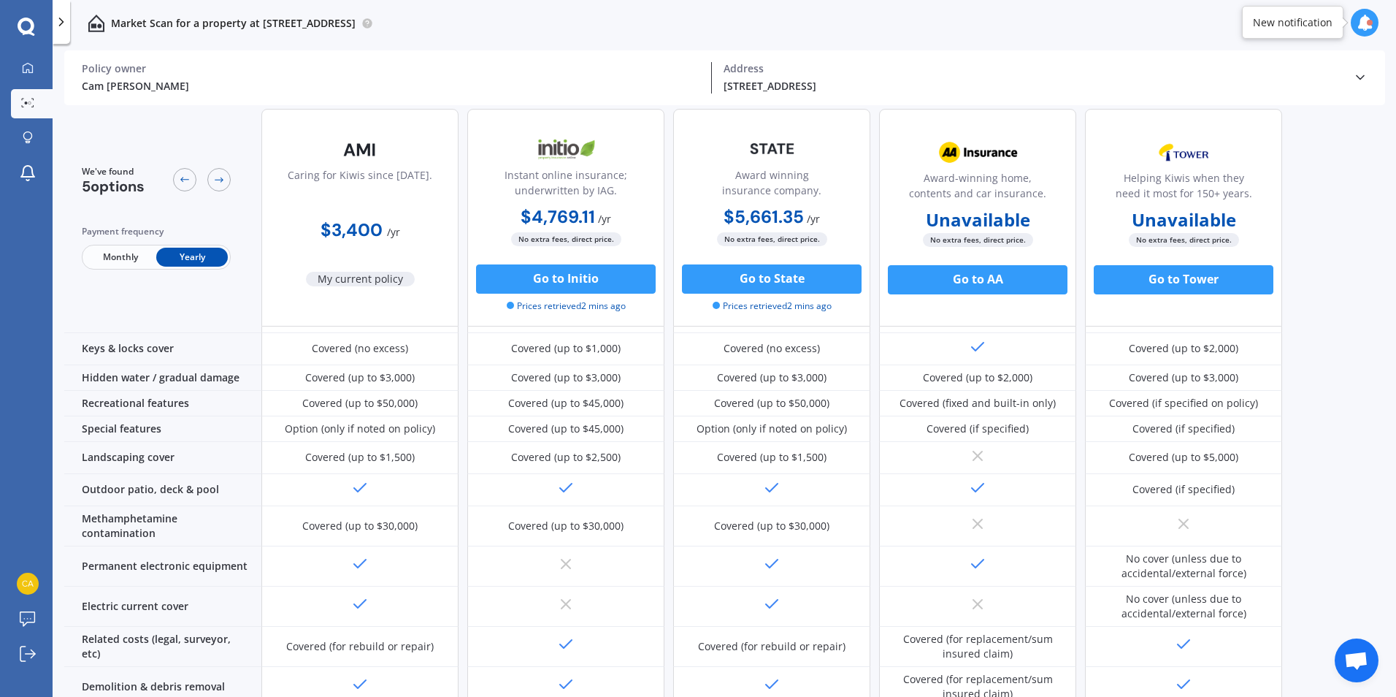
scroll to position [0, 0]
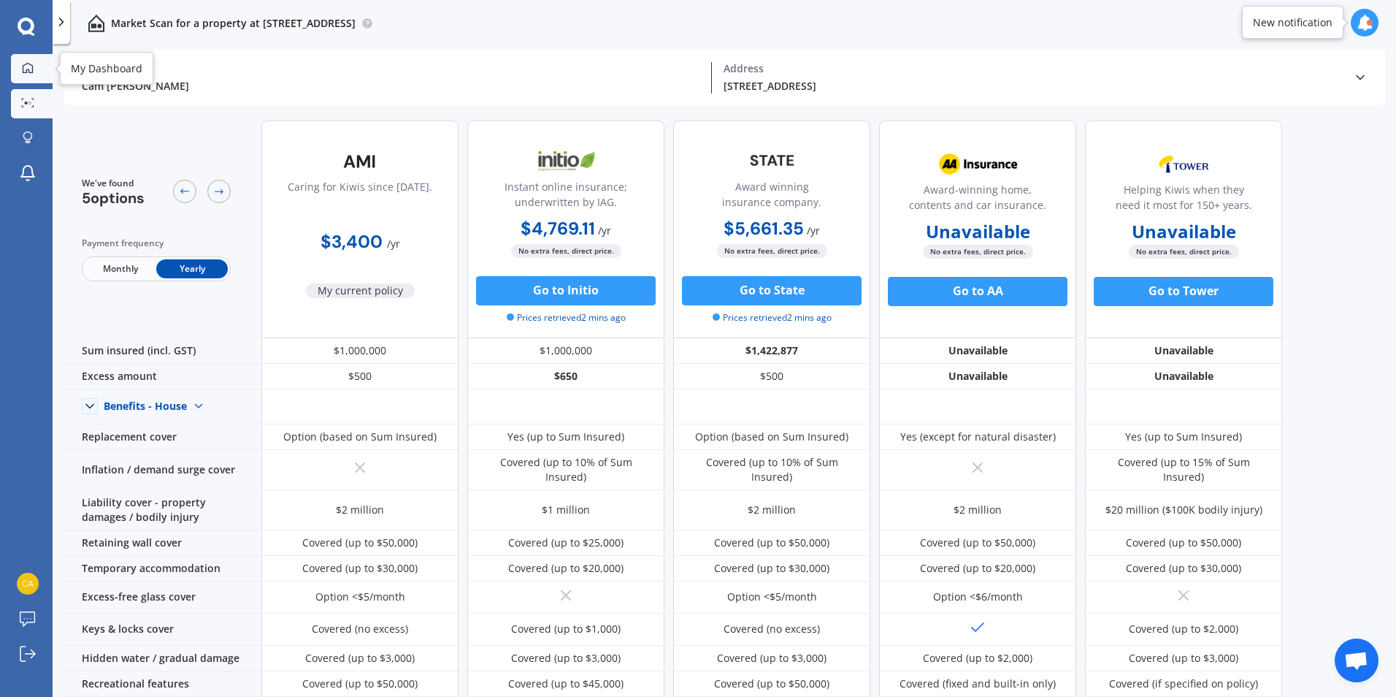
click at [27, 73] on icon at bounding box center [28, 68] width 12 height 12
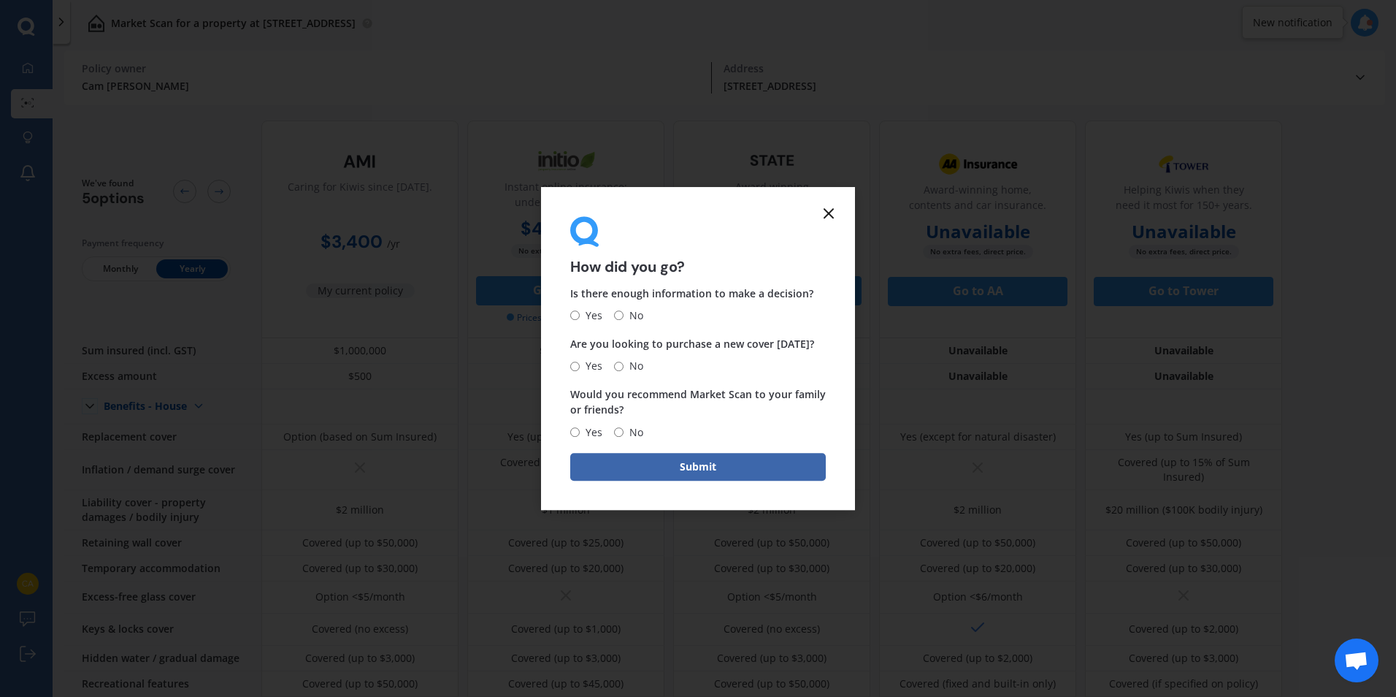
click at [617, 312] on input "No" at bounding box center [618, 315] width 9 height 9
radio input "true"
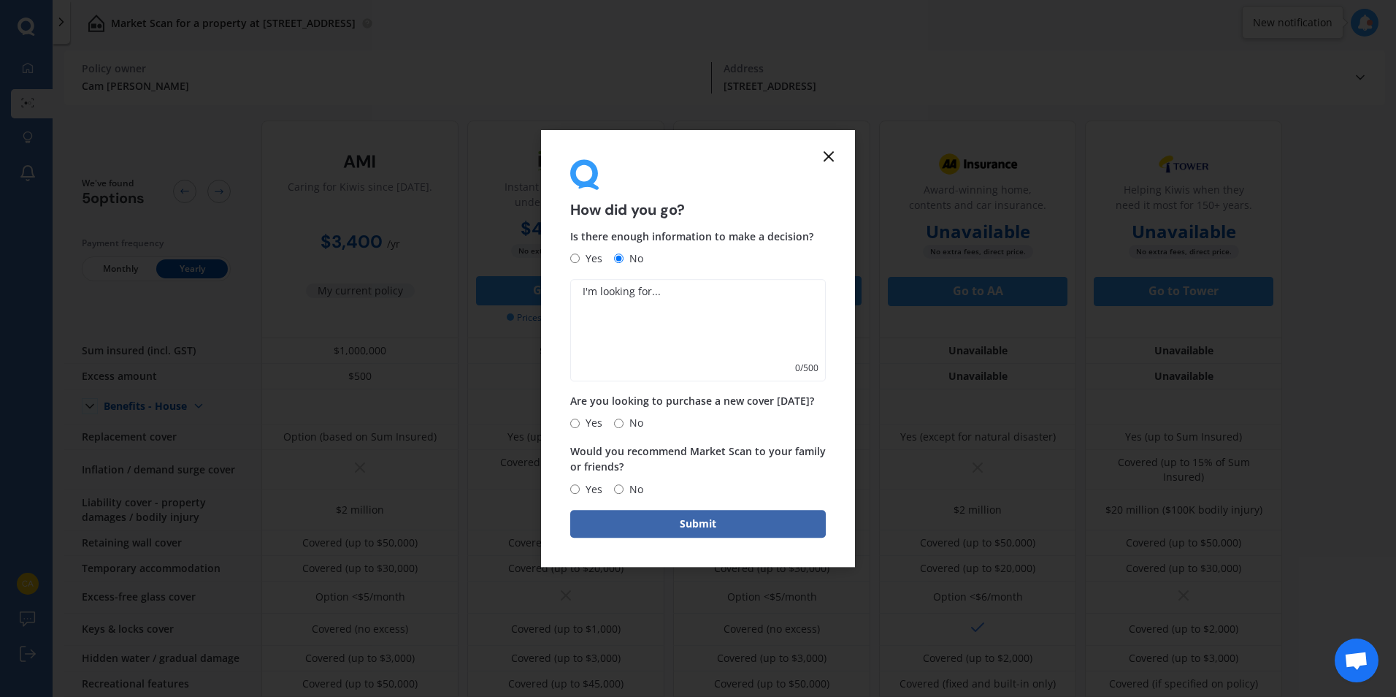
click at [828, 158] on icon at bounding box center [829, 156] width 18 height 18
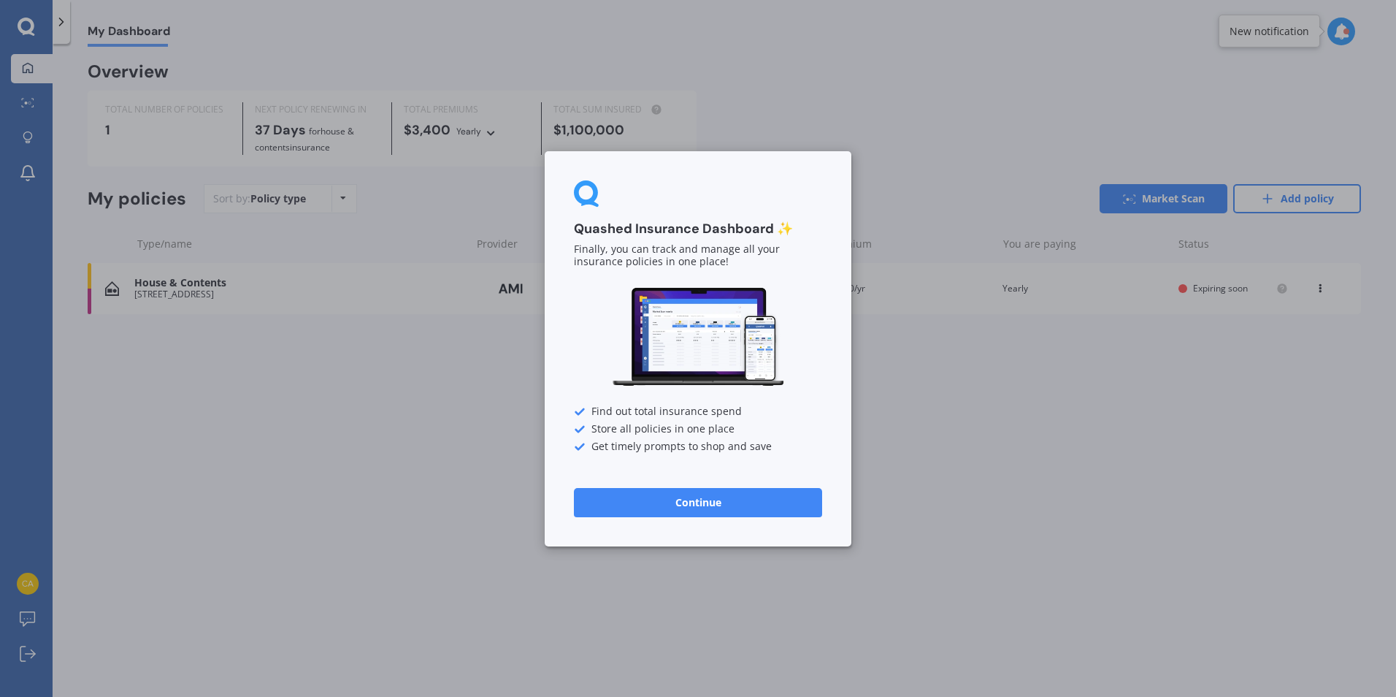
click at [265, 484] on div "Quashed Insurance Dashboard ✨ Finally, you can track and manage all your insura…" at bounding box center [698, 348] width 1396 height 697
click at [686, 502] on button "Continue" at bounding box center [698, 501] width 248 height 29
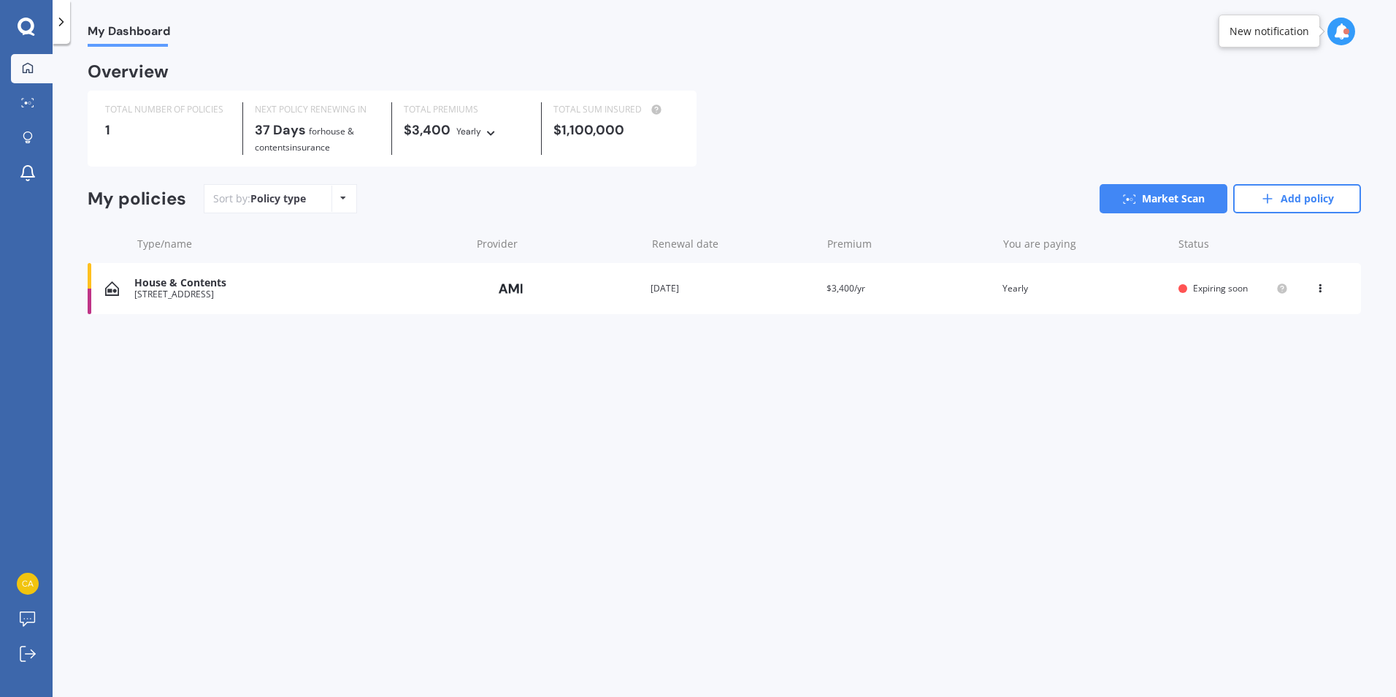
click at [188, 283] on div "House & Contents" at bounding box center [298, 283] width 329 height 12
click at [1347, 33] on div at bounding box center [1346, 31] width 6 height 6
click at [1211, 96] on b "Market Scan" at bounding box center [1195, 94] width 59 height 10
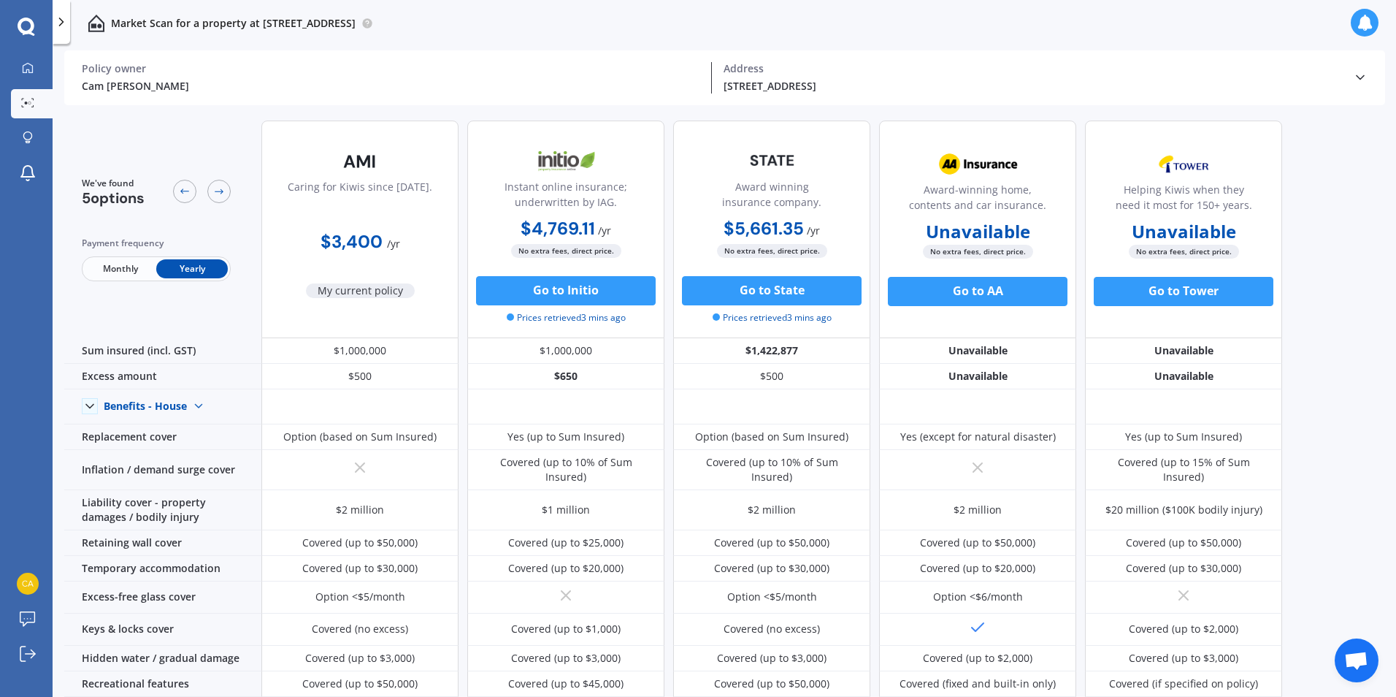
click at [24, 28] on icon at bounding box center [27, 27] width 18 height 19
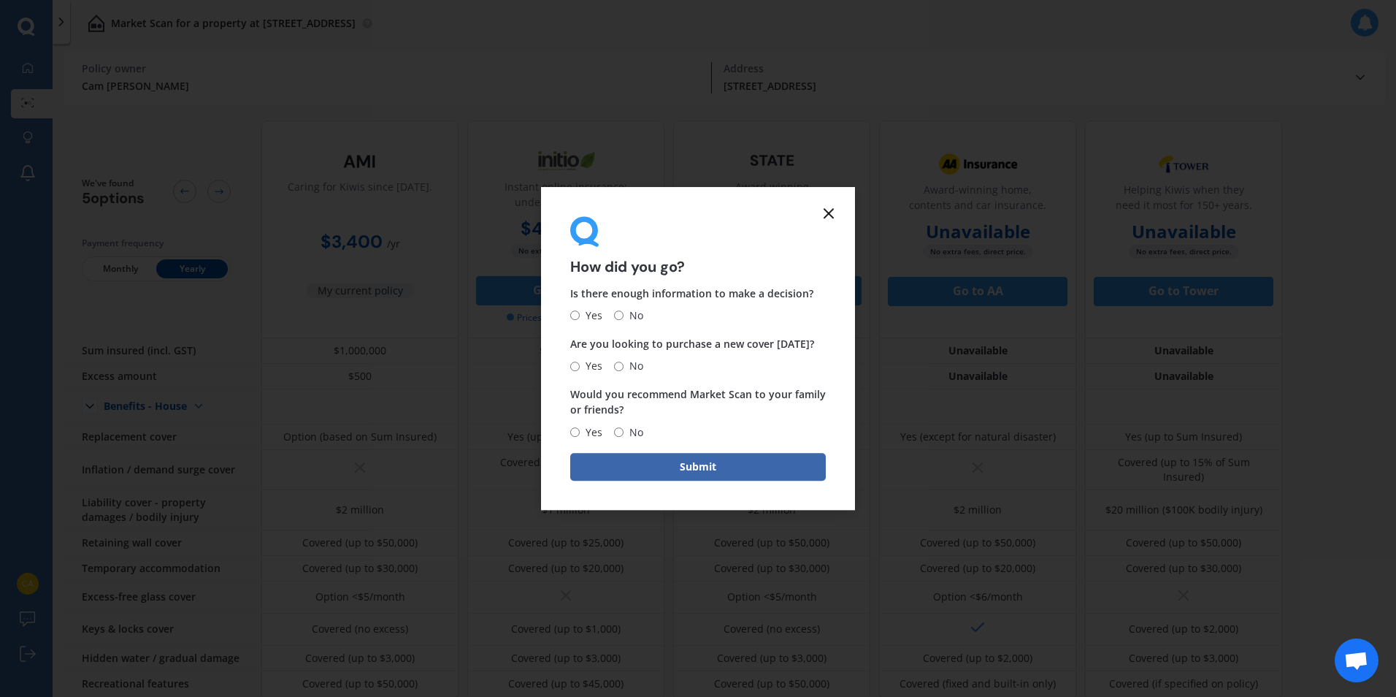
click at [822, 210] on icon at bounding box center [829, 213] width 18 height 18
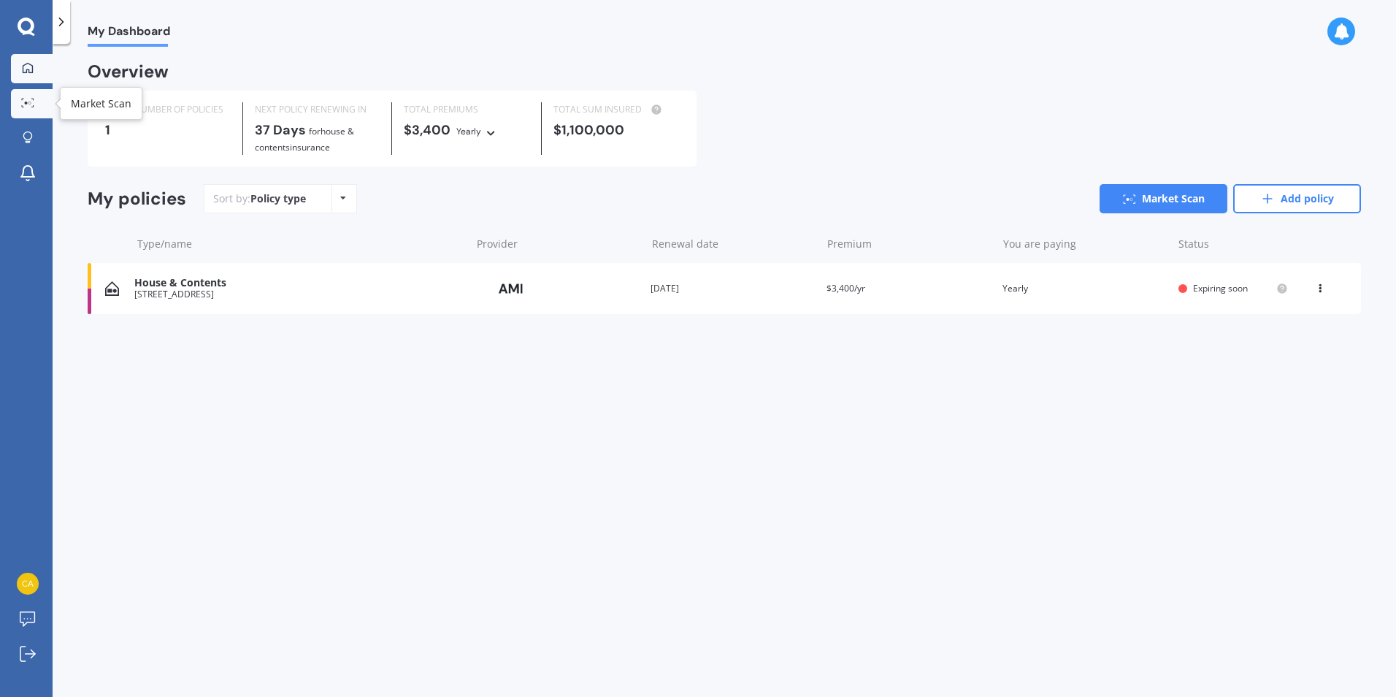
click at [33, 99] on icon at bounding box center [32, 99] width 2 height 1
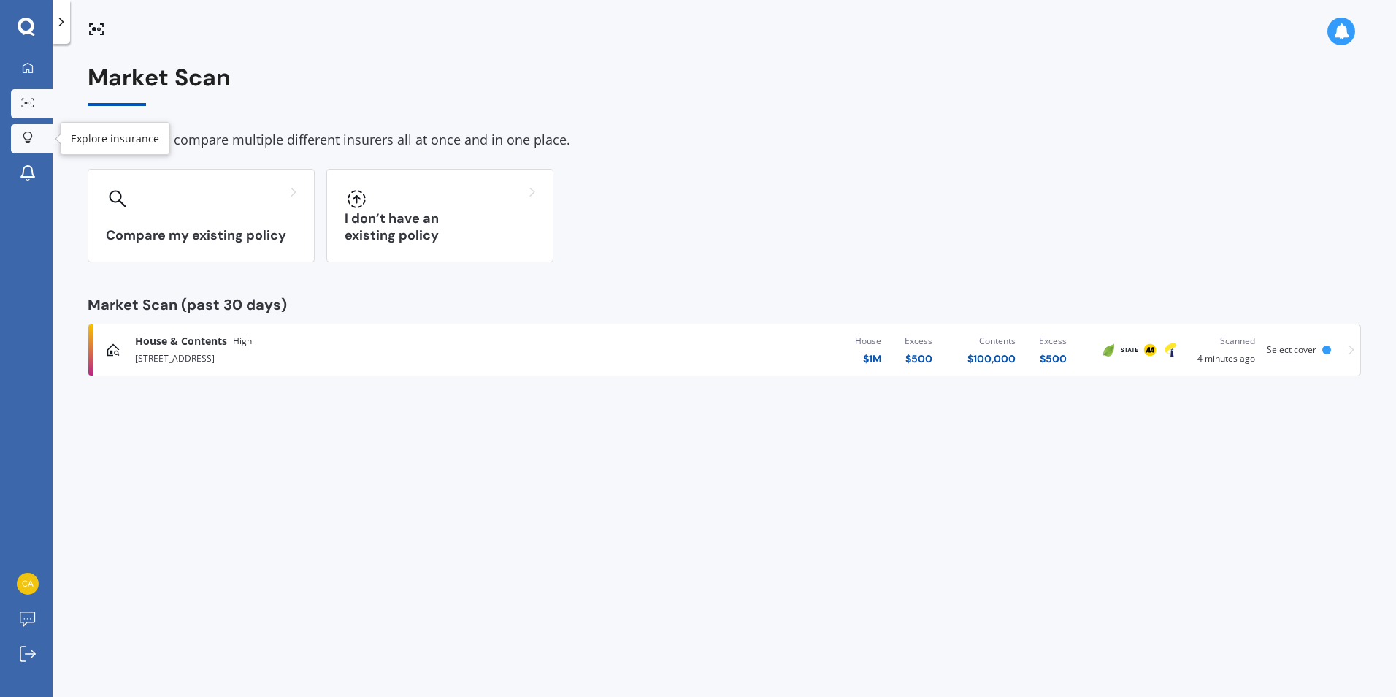
click at [37, 141] on div at bounding box center [28, 138] width 22 height 14
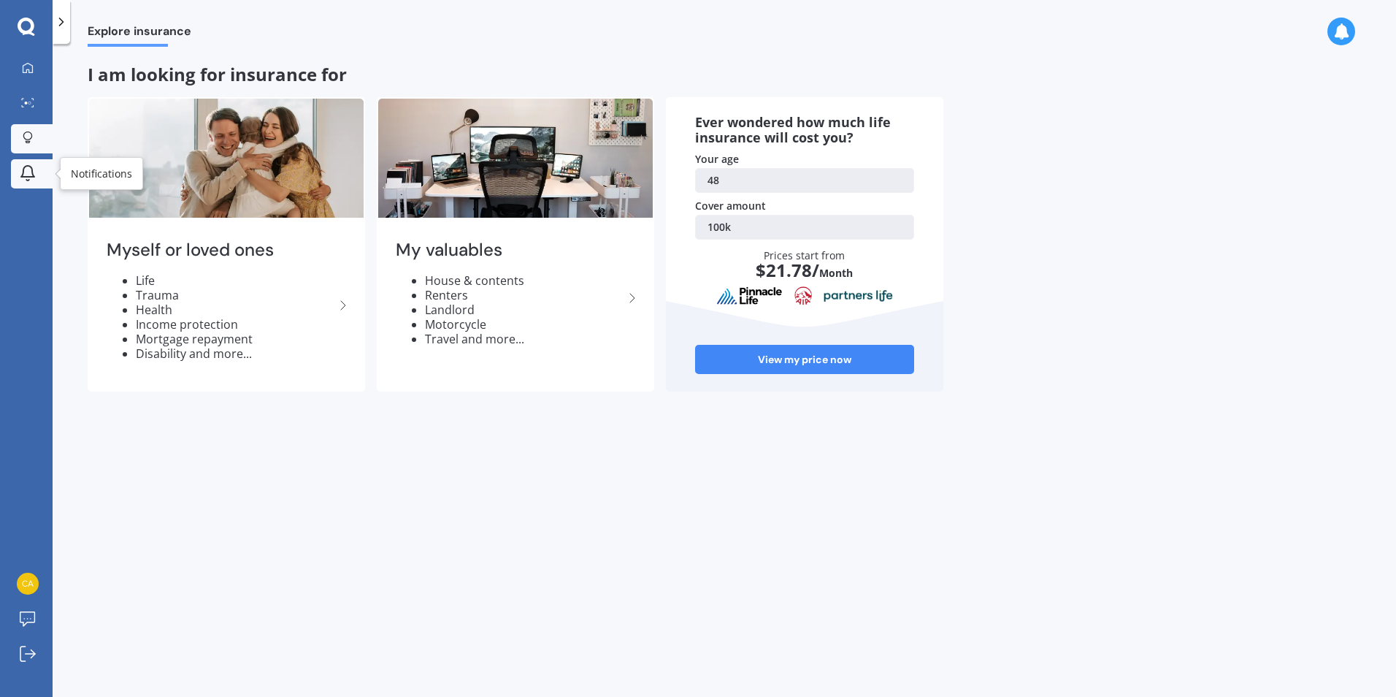
click at [28, 177] on icon at bounding box center [27, 171] width 13 height 11
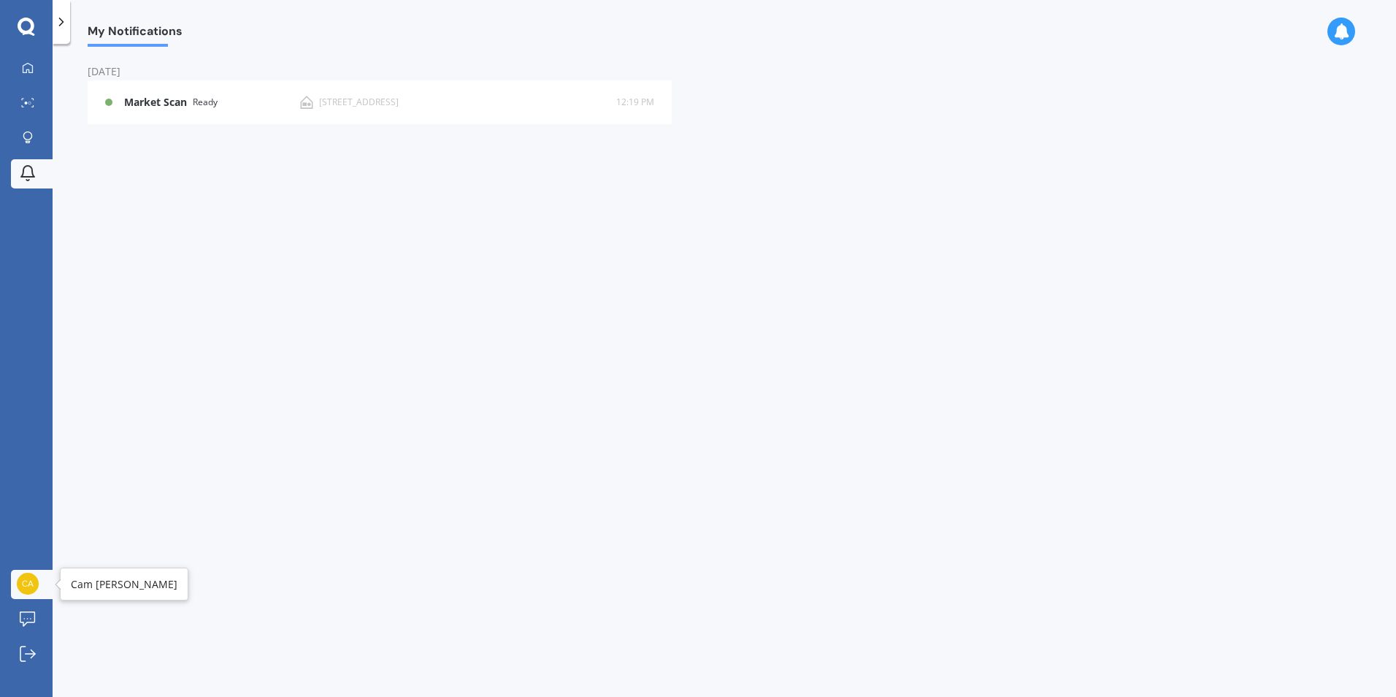
click at [29, 583] on img at bounding box center [28, 583] width 22 height 22
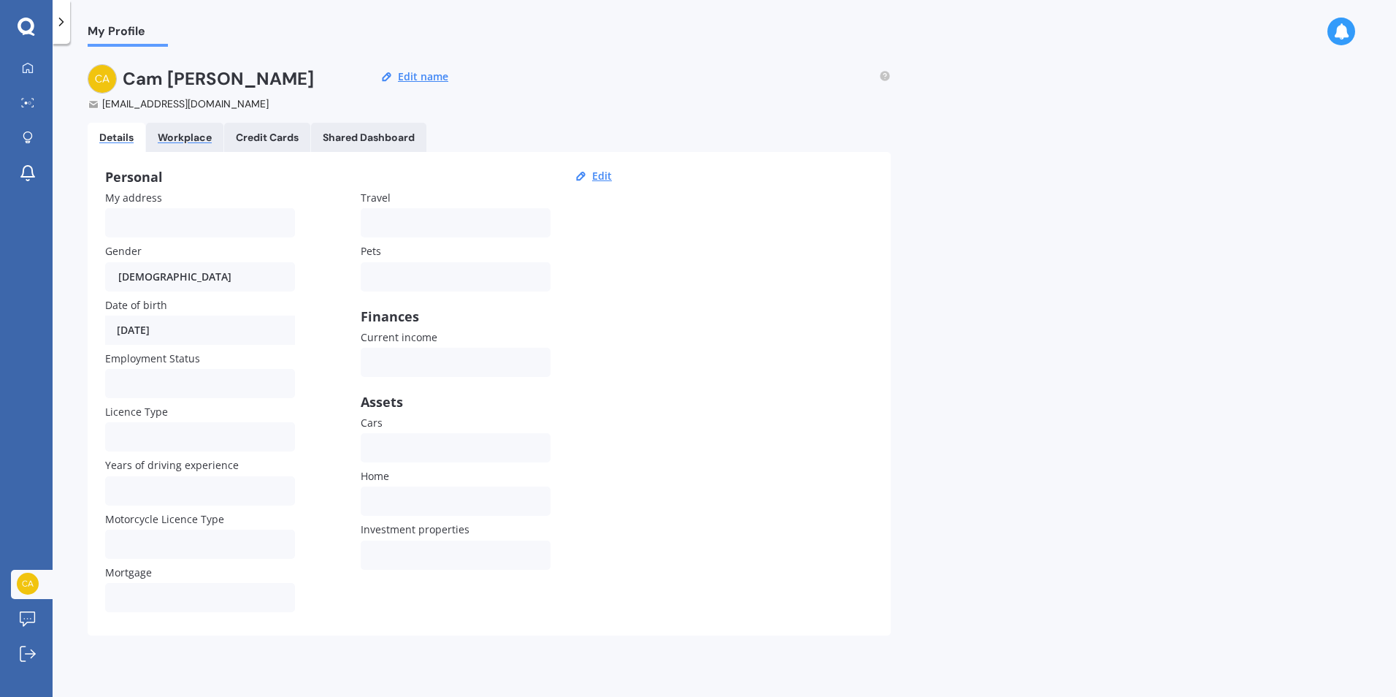
click at [183, 137] on div "Workplace" at bounding box center [185, 137] width 54 height 12
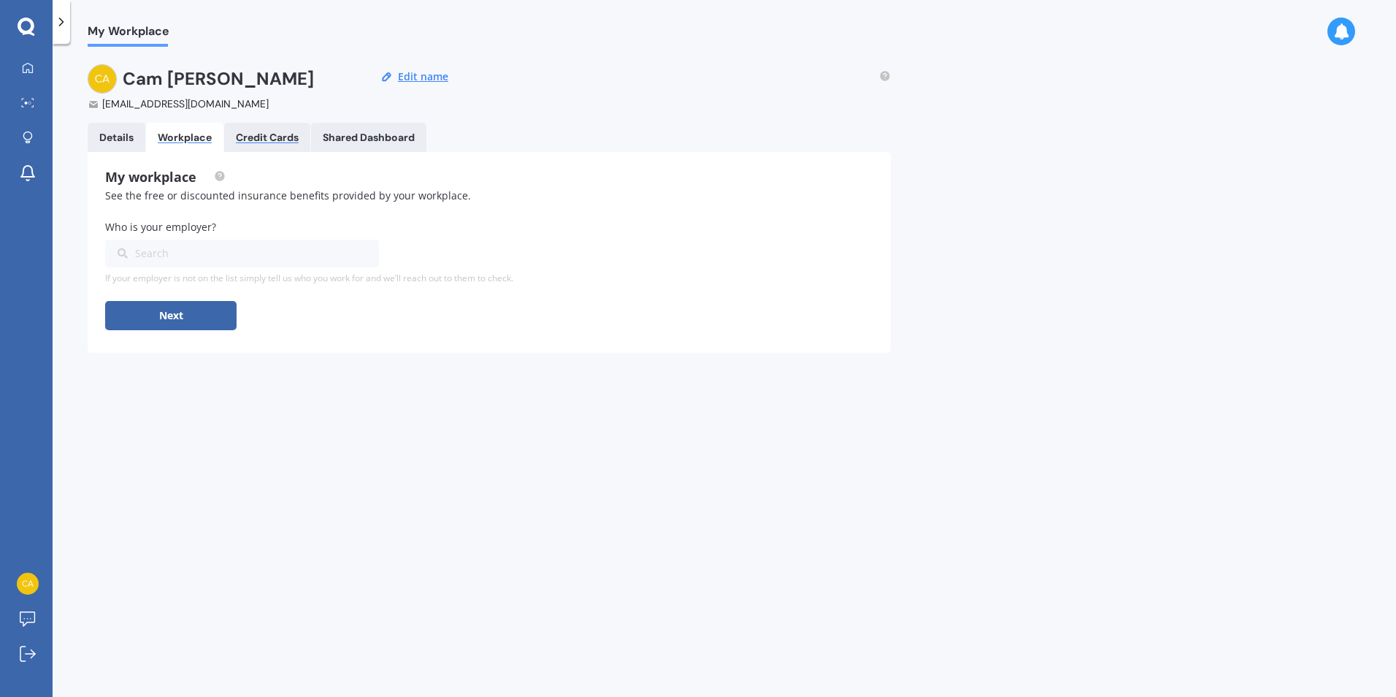
click at [264, 142] on div "Credit Cards" at bounding box center [267, 137] width 63 height 12
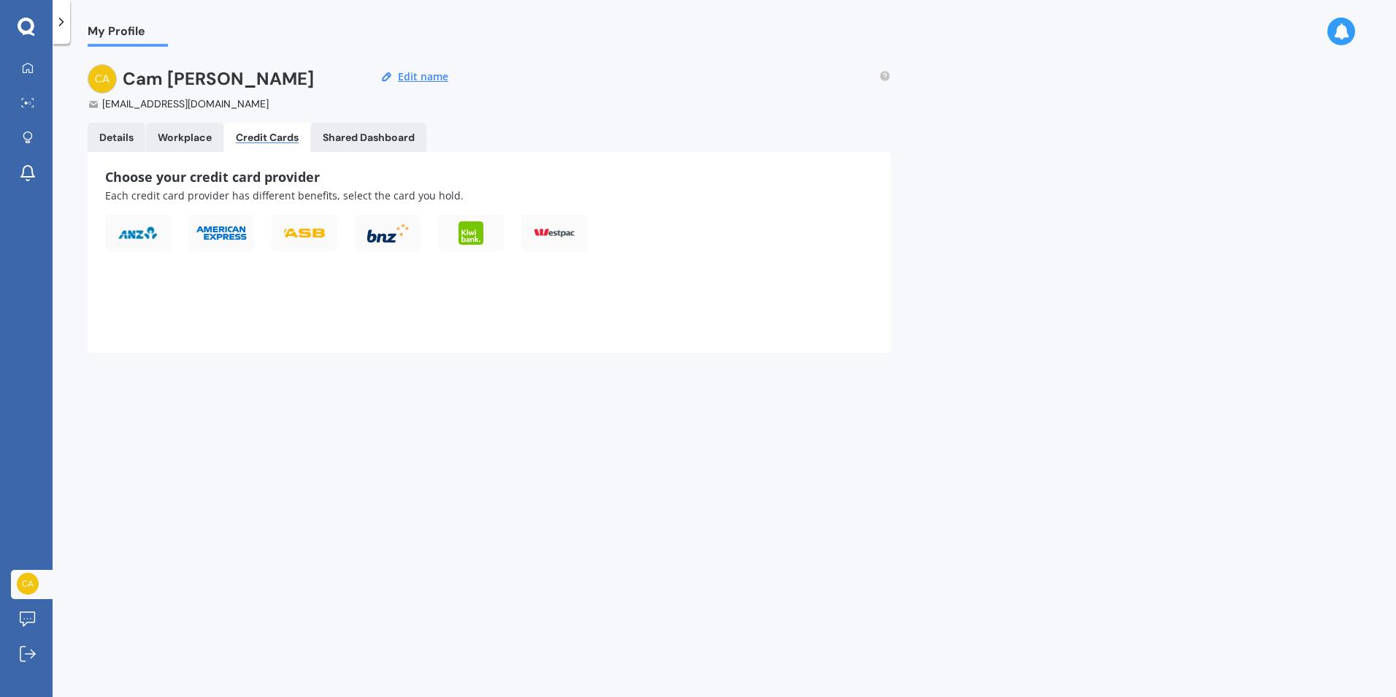
click at [390, 144] on Dashboard "Shared Dashboard" at bounding box center [368, 137] width 115 height 29
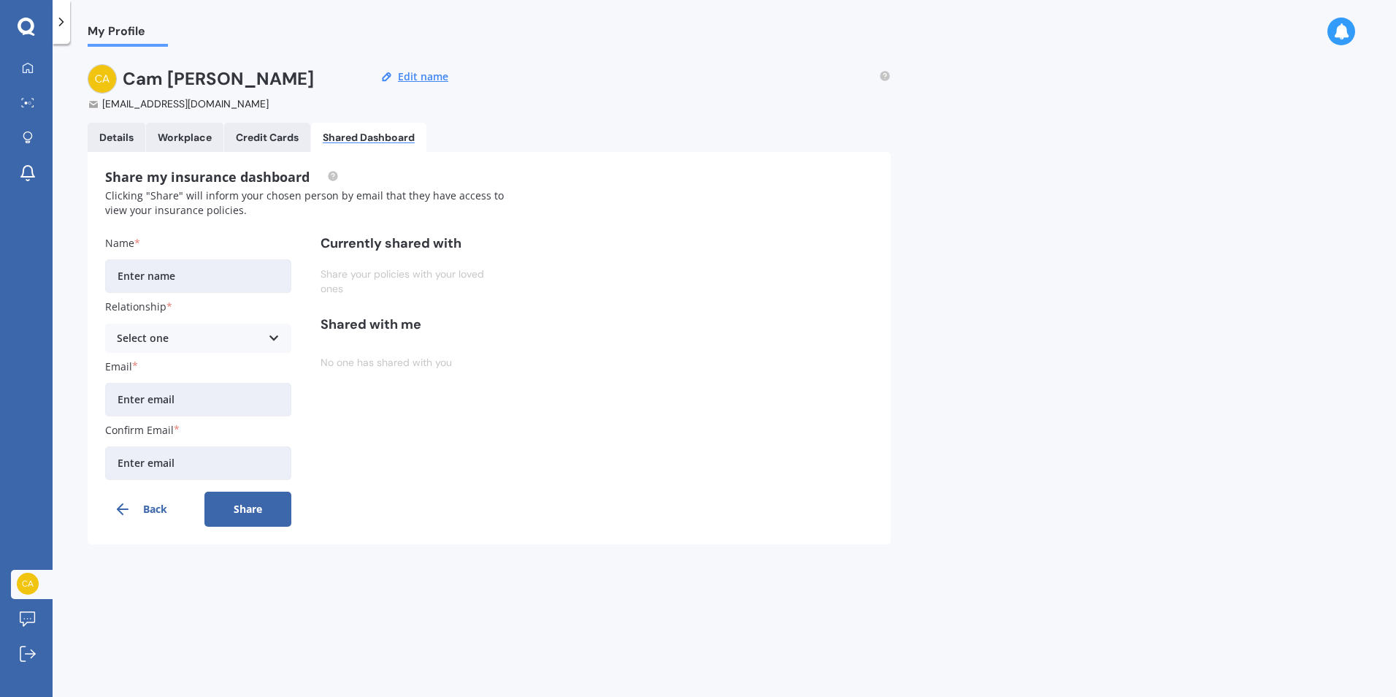
click at [1345, 34] on icon at bounding box center [1341, 31] width 16 height 16
click at [900, 98] on div "My Profile [PERSON_NAME] [EMAIL_ADDRESS][DOMAIN_NAME] Edit name Details Workpla…" at bounding box center [724, 373] width 1343 height 653
click at [26, 665] on link "Log out" at bounding box center [32, 654] width 42 height 29
